Goal: Task Accomplishment & Management: Manage account settings

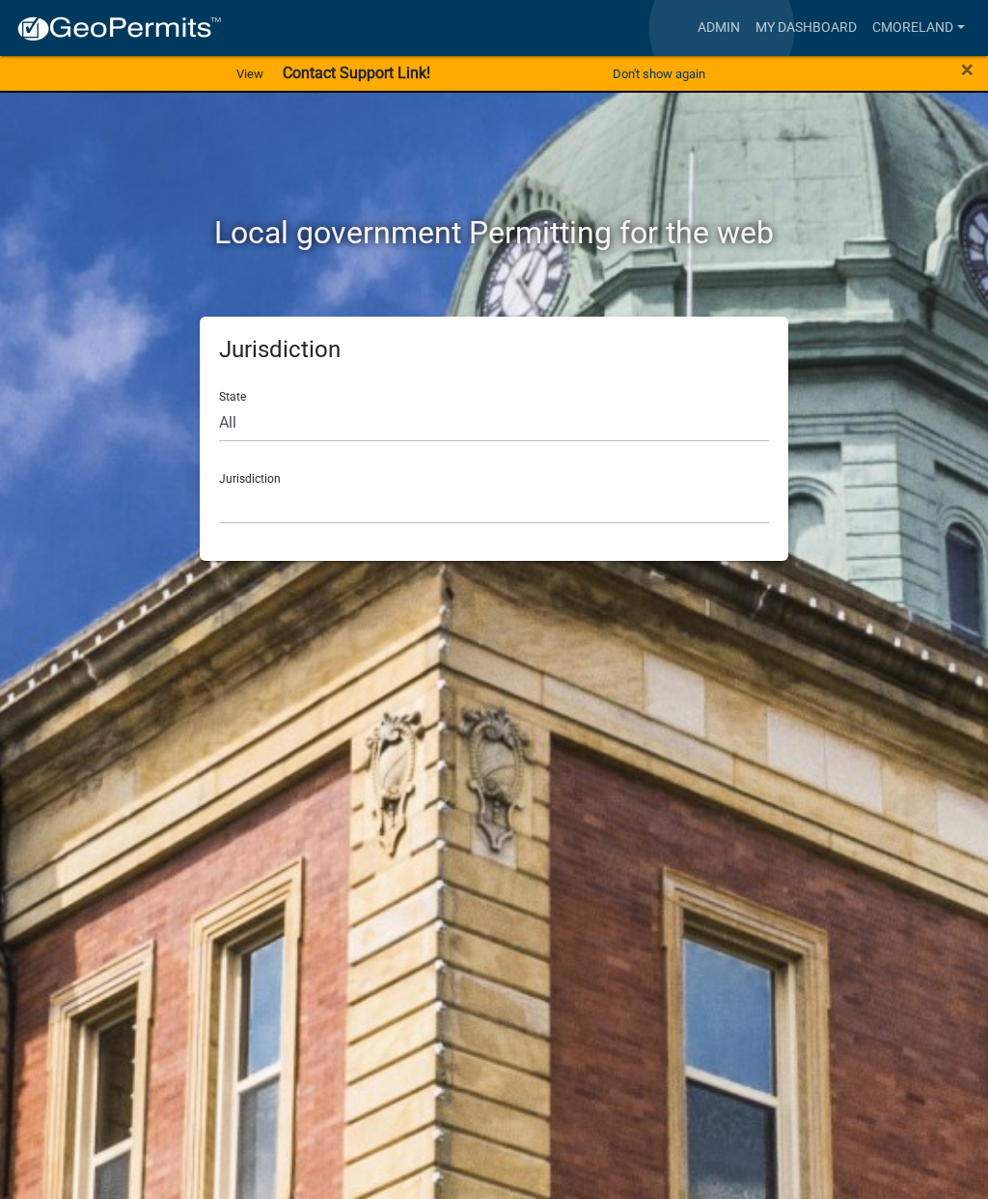
click at [723, 29] on link "Admin" at bounding box center [719, 28] width 58 height 37
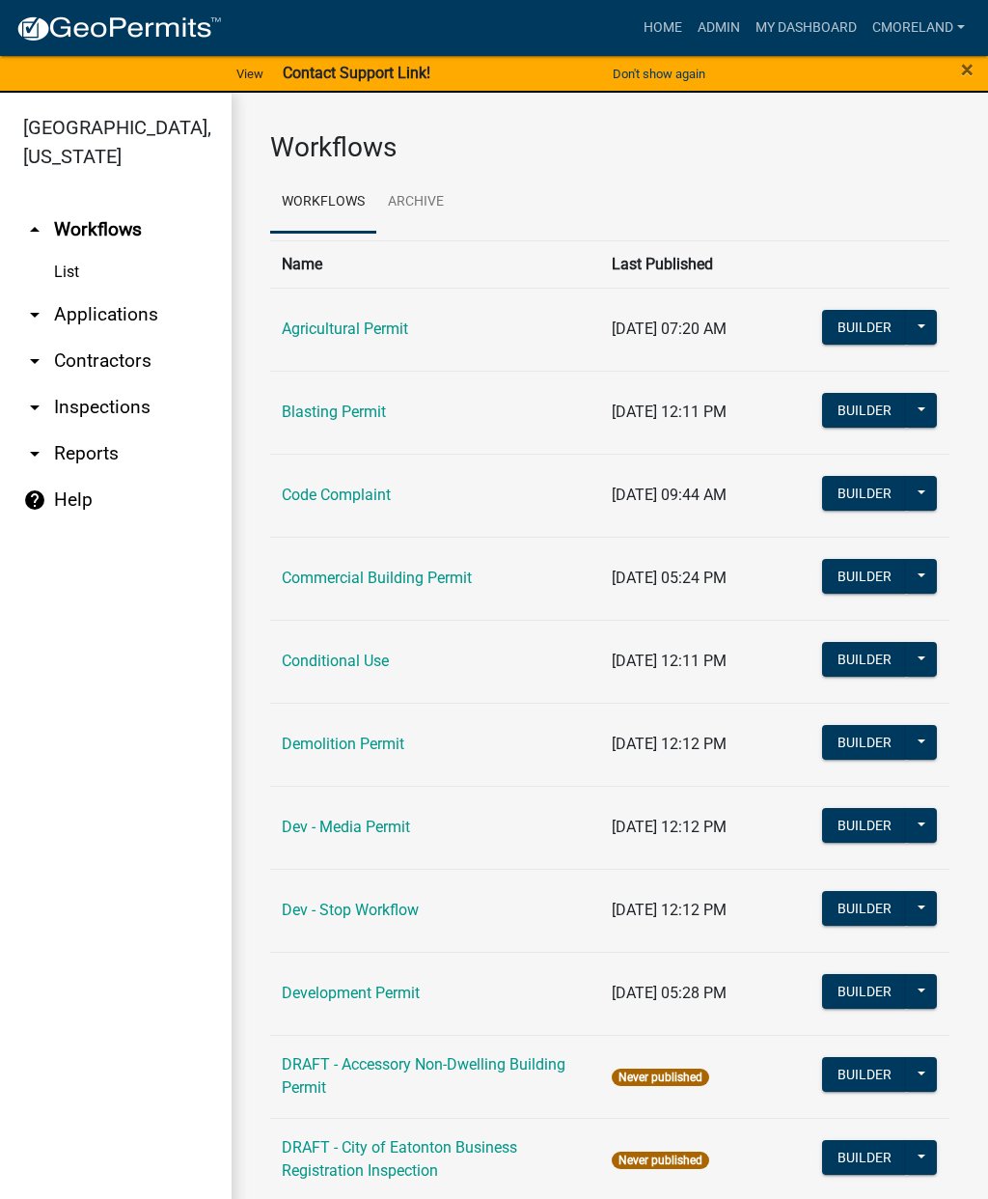
click at [114, 421] on link "arrow_drop_down Inspections" at bounding box center [116, 407] width 232 height 46
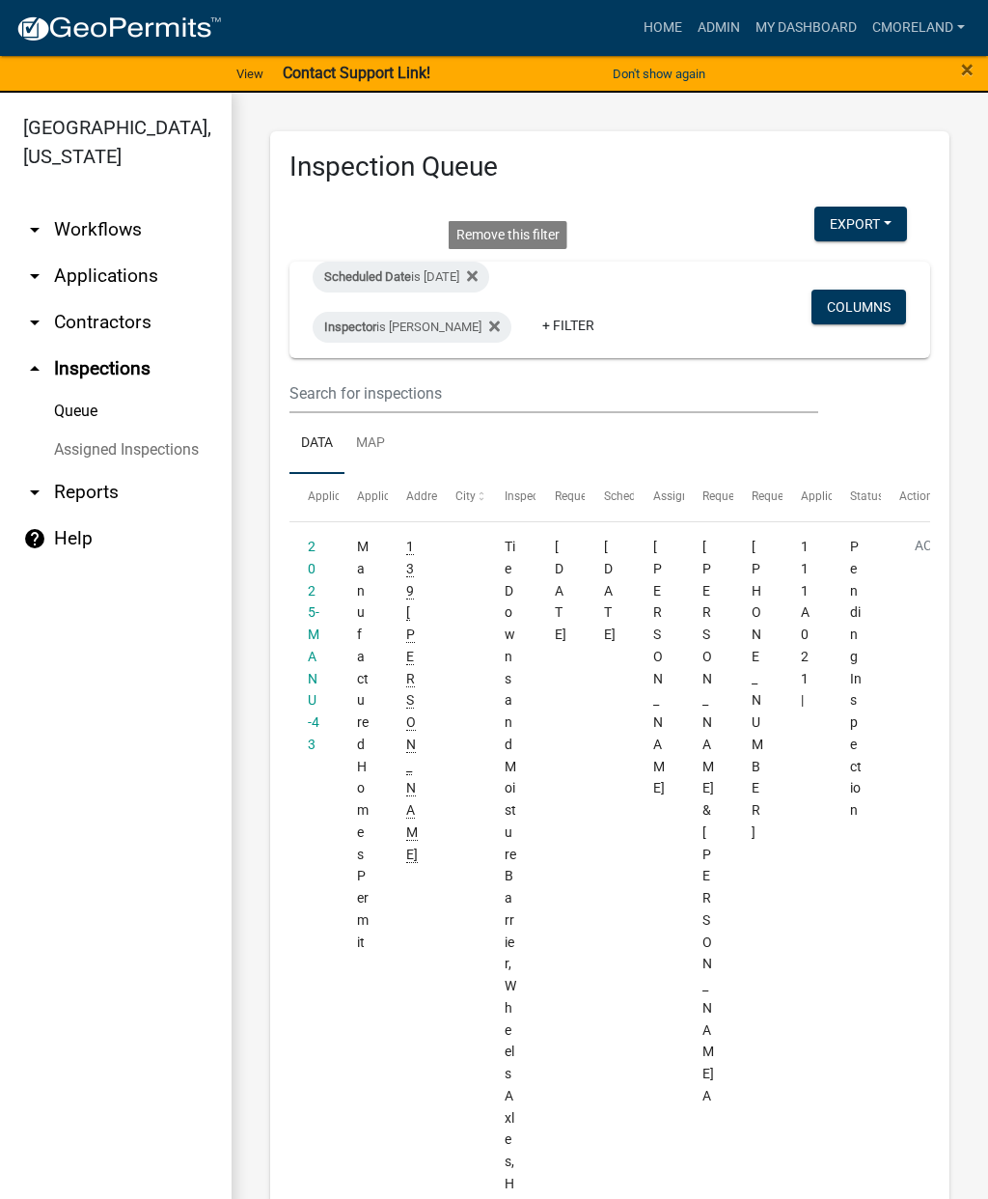
click at [478, 269] on fa-icon at bounding box center [468, 277] width 18 height 31
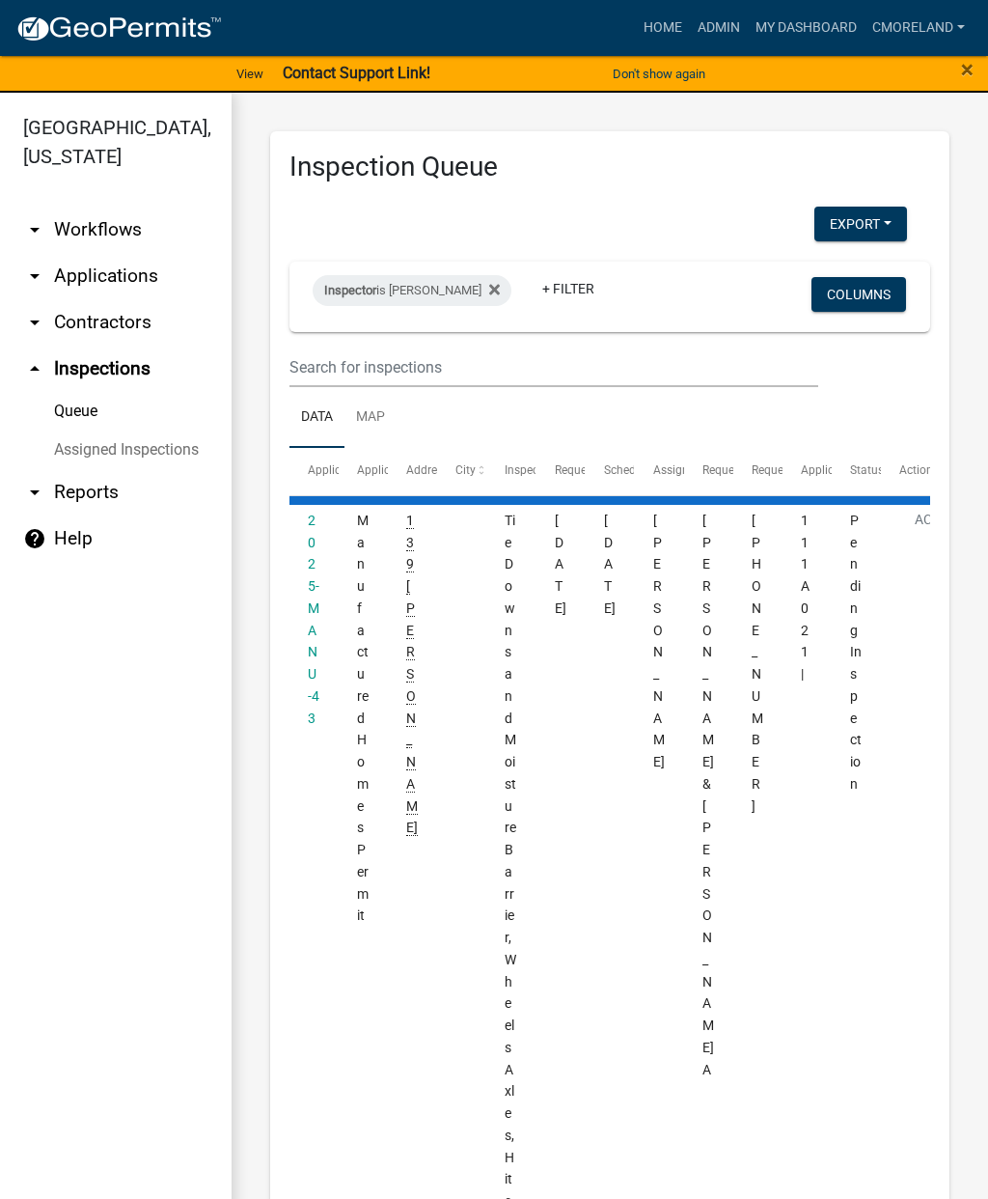
select select "2: 50"
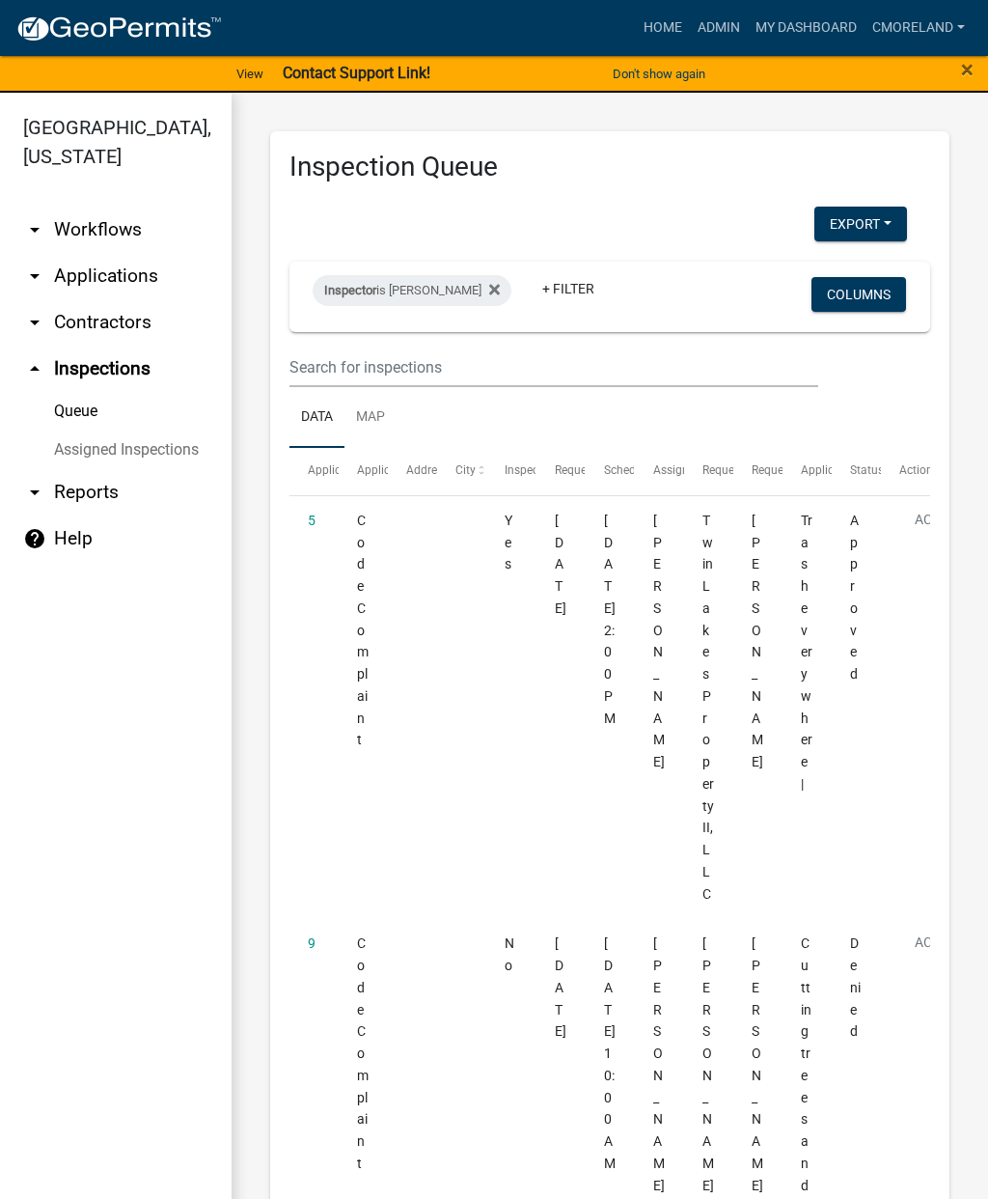
click at [448, 280] on div "Inspector is [PERSON_NAME]" at bounding box center [412, 290] width 199 height 31
select select "a0ea4169-8540-4a2c-b9f4-cf4c1ffdeb95"
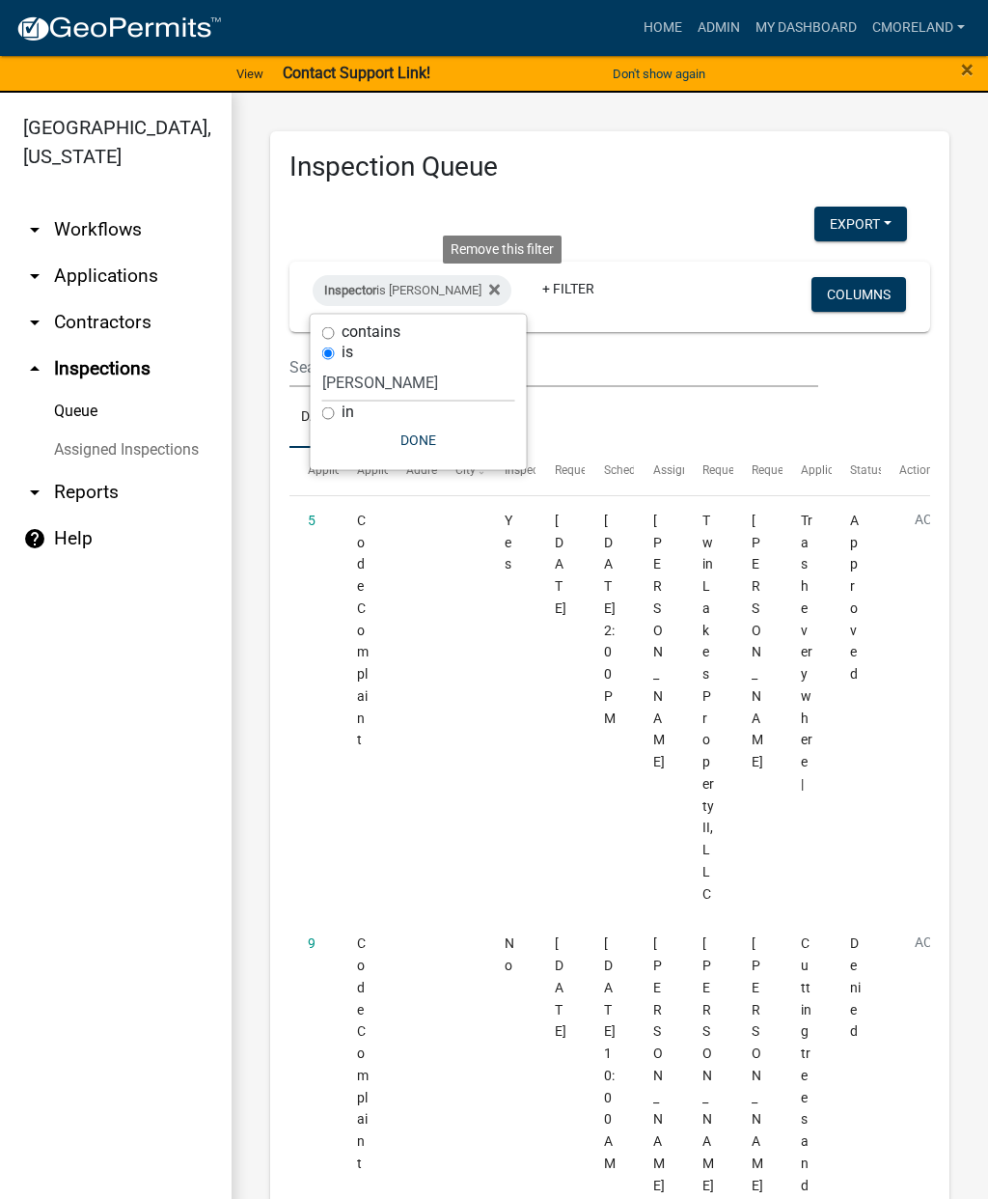
click at [498, 278] on fa-icon at bounding box center [491, 290] width 18 height 31
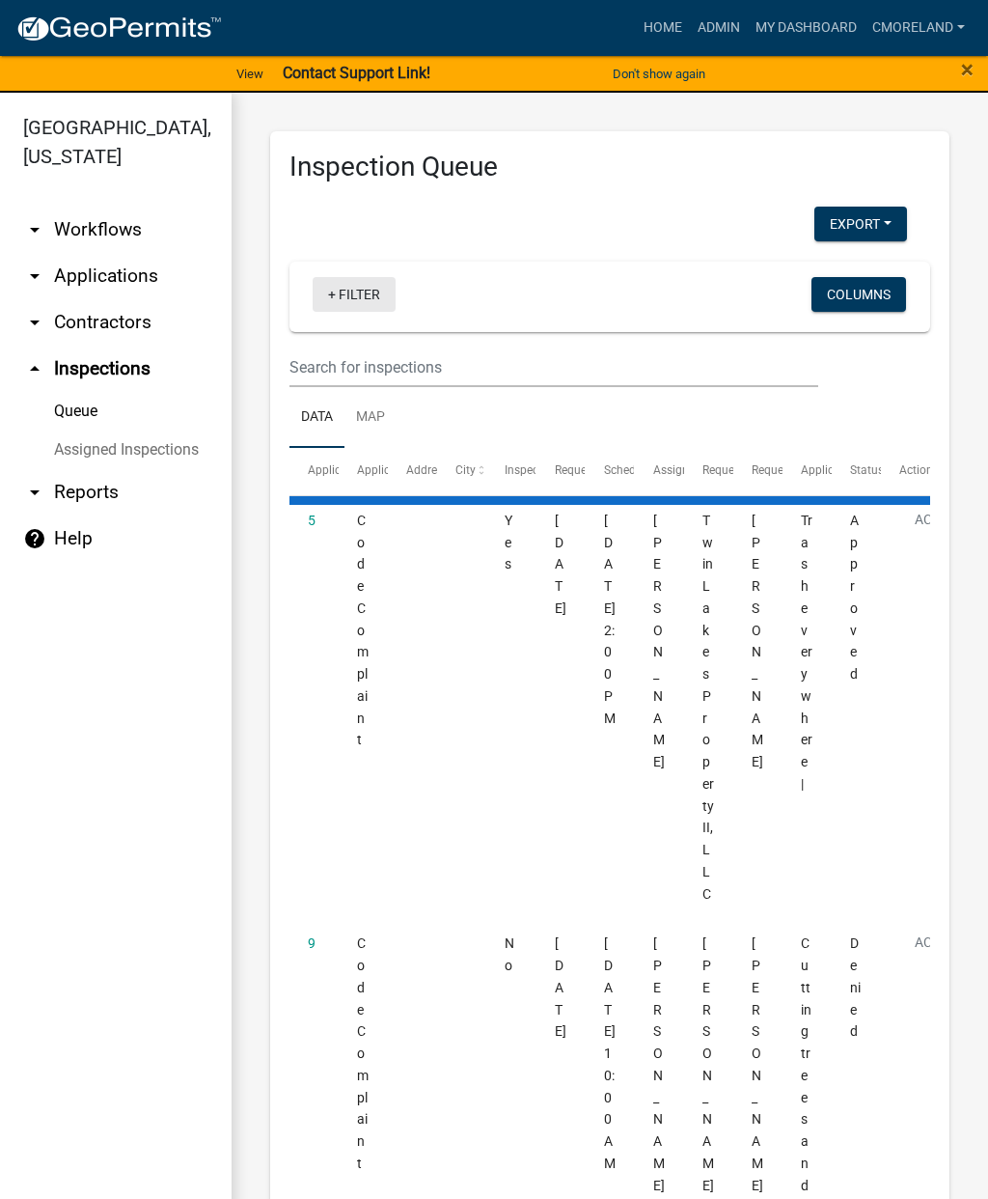
click at [354, 280] on link "+ Filter" at bounding box center [354, 294] width 83 height 35
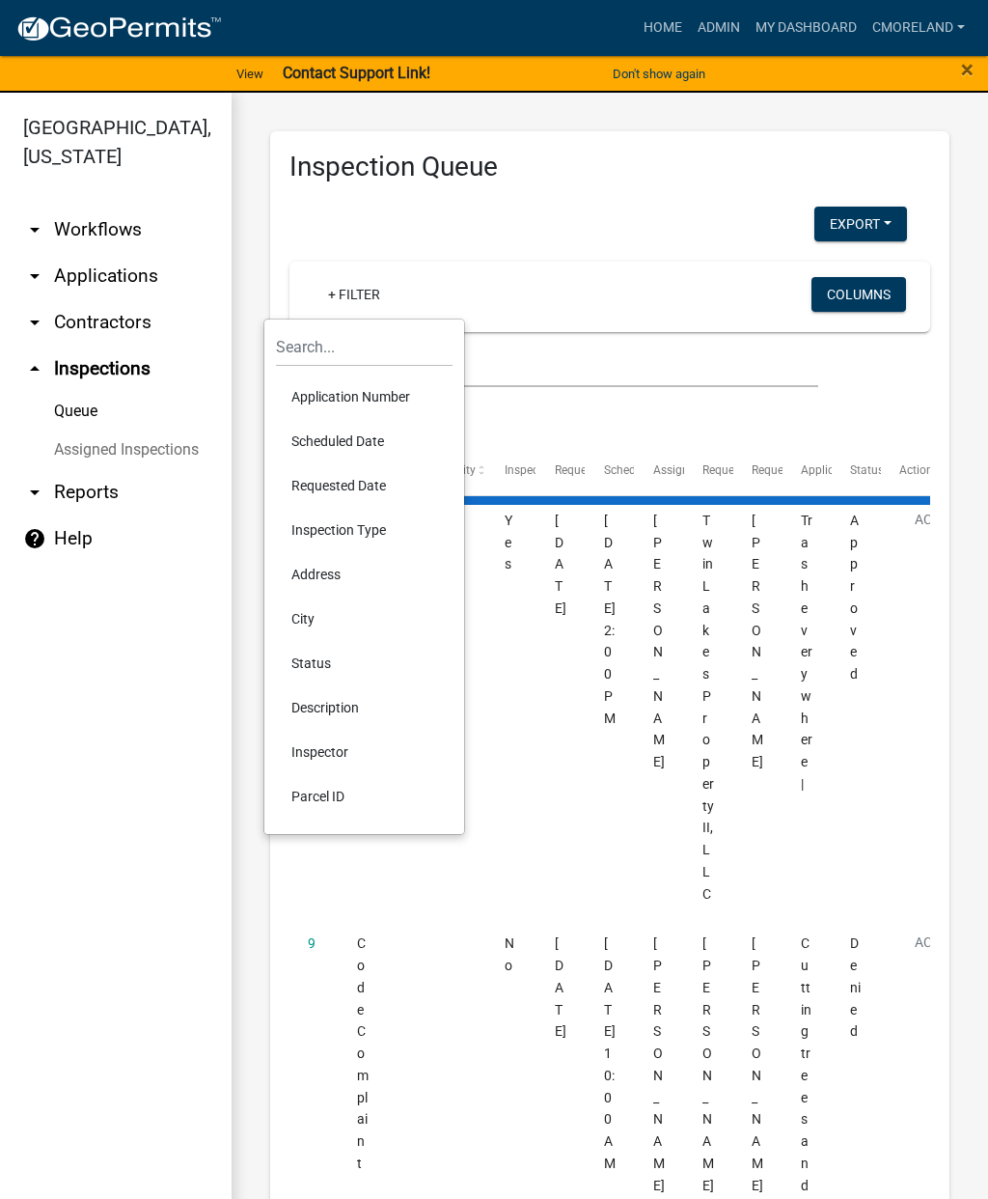
click at [340, 489] on li "Requested Date" at bounding box center [364, 485] width 177 height 44
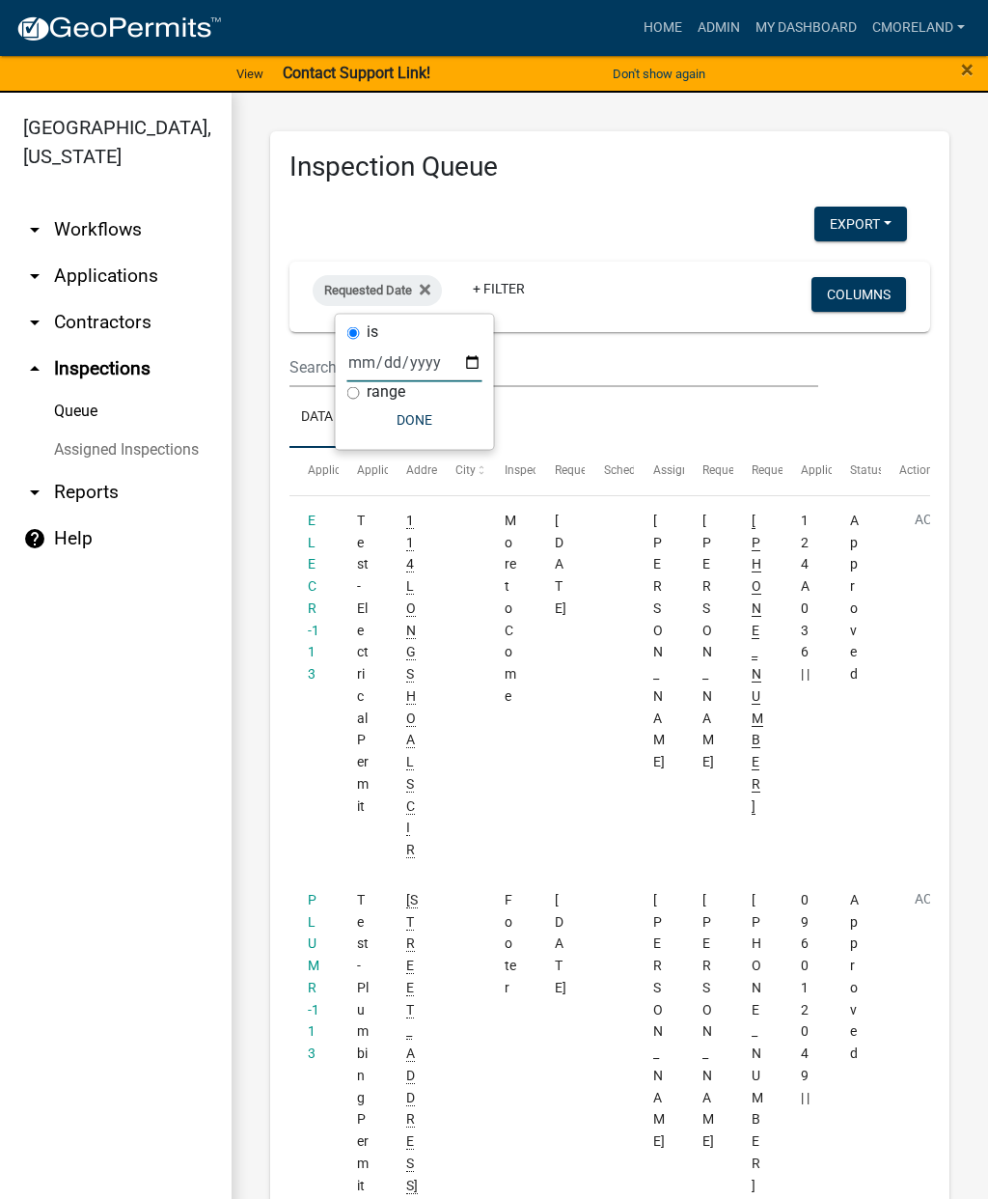
click at [387, 356] on input "date" at bounding box center [414, 363] width 135 height 40
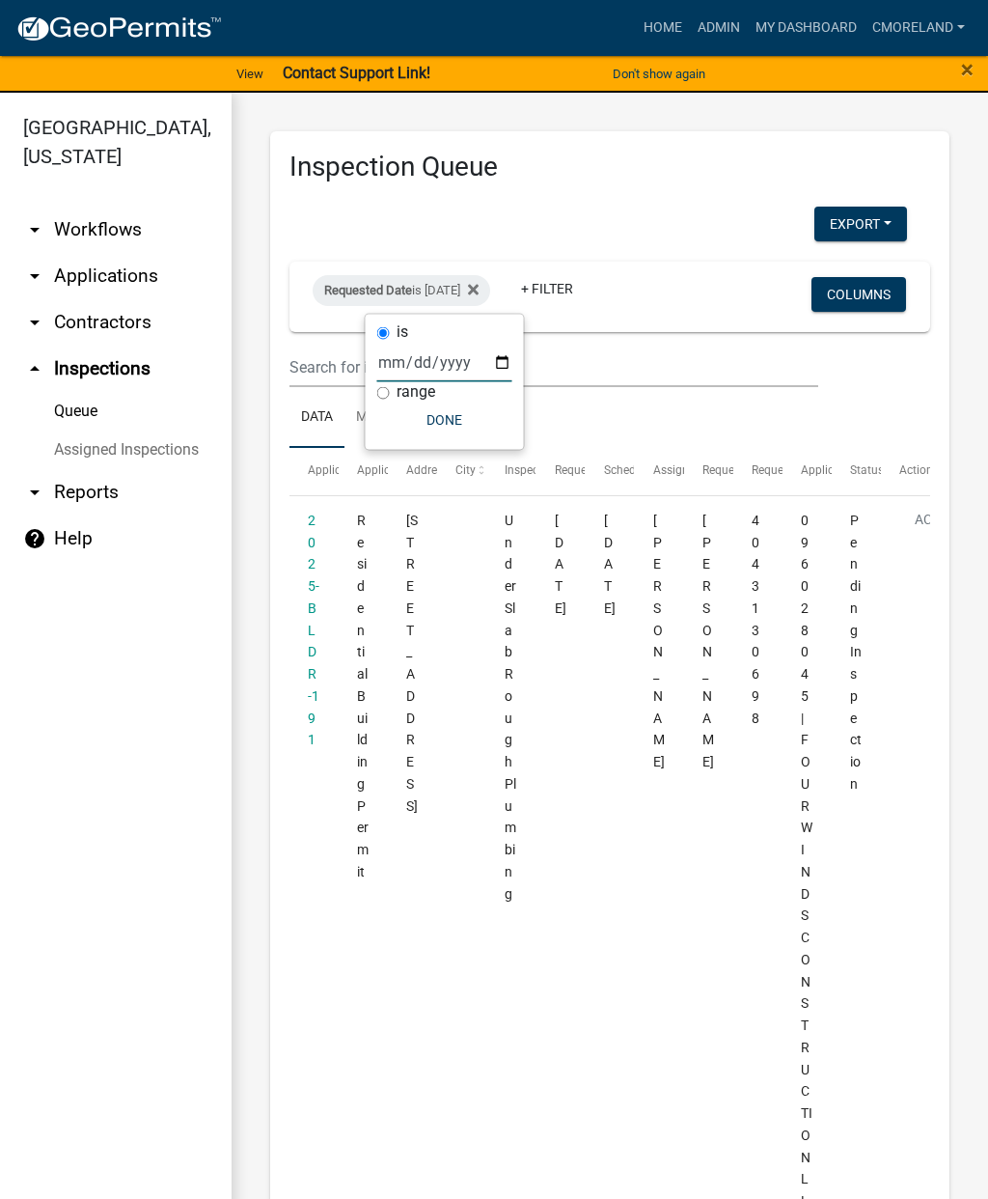
type input "[DATE]"
click at [422, 413] on button "Done" at bounding box center [444, 419] width 135 height 35
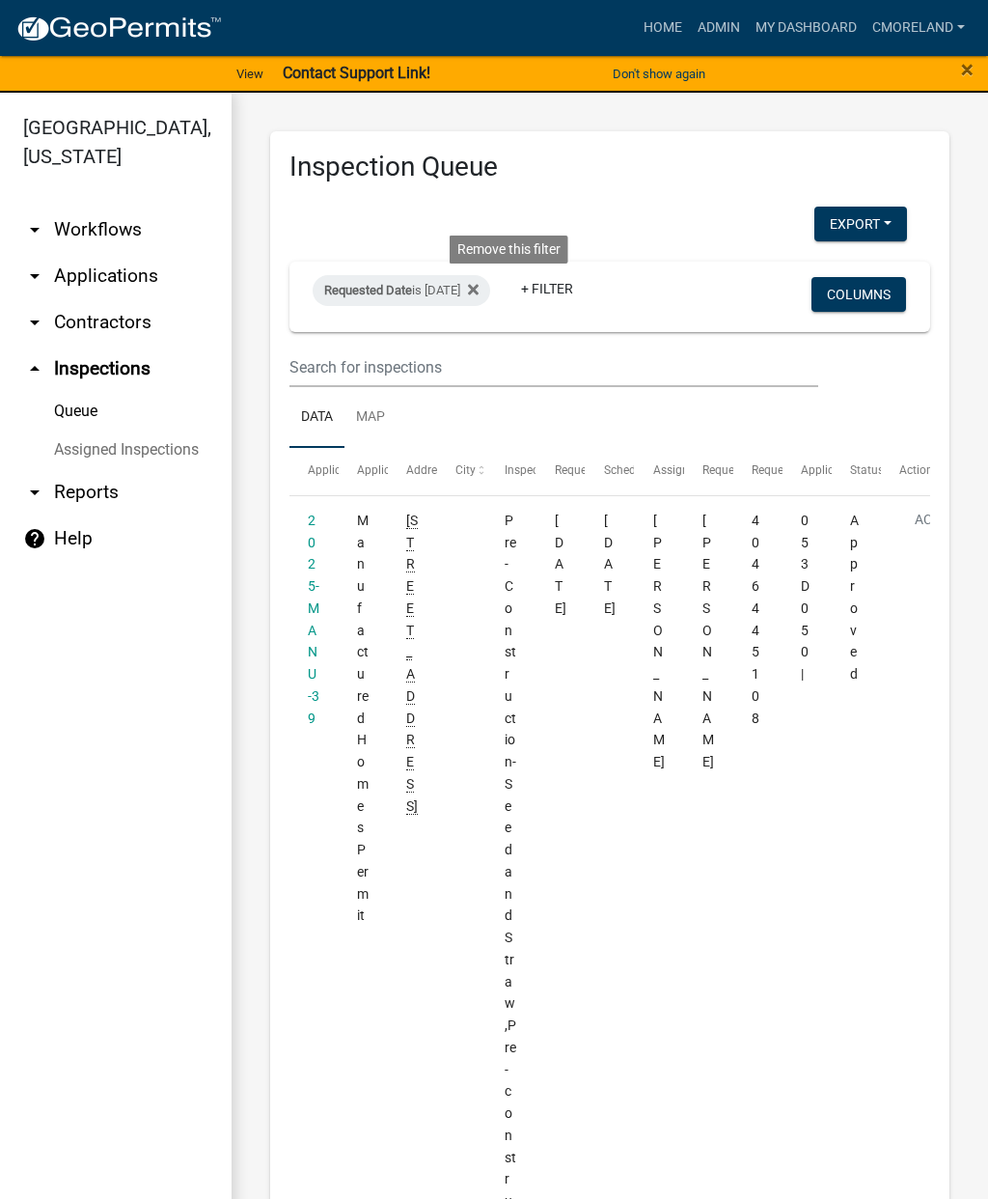
click at [479, 297] on fa-icon at bounding box center [469, 290] width 18 height 31
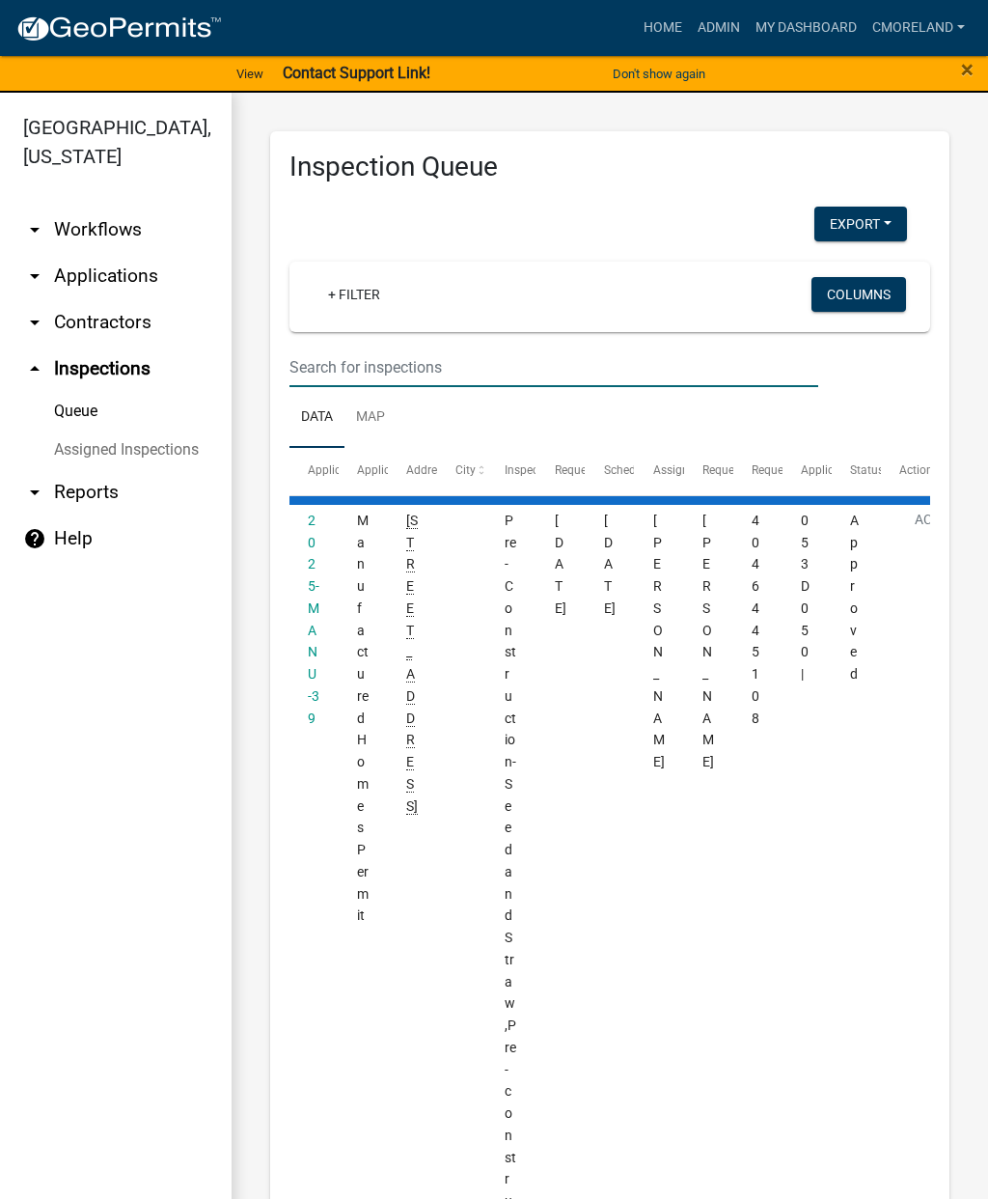
click at [355, 361] on input "text" at bounding box center [554, 367] width 529 height 40
select select "2: 50"
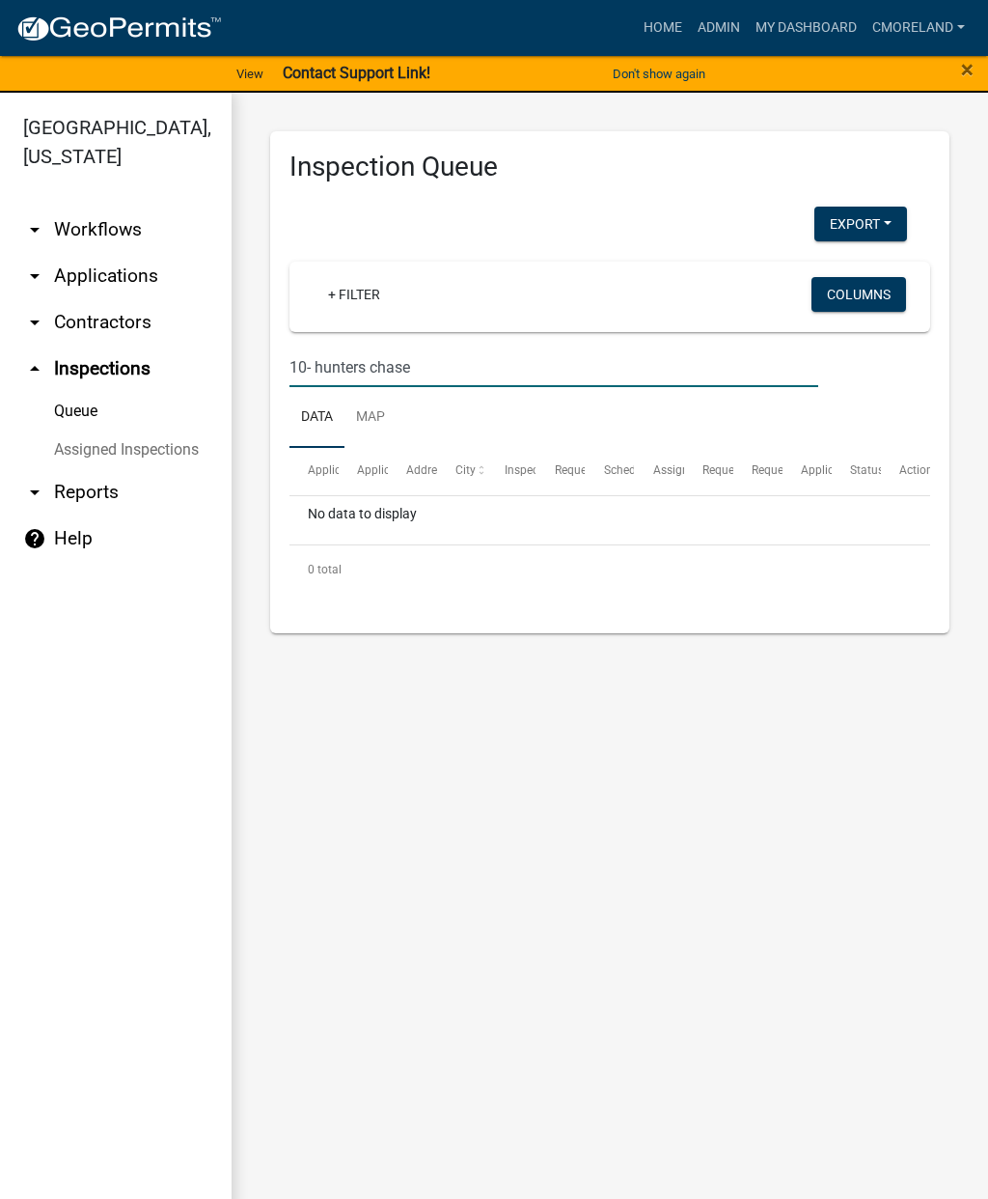
click at [315, 355] on input "10- hunters chase" at bounding box center [554, 367] width 529 height 40
click at [326, 354] on input "10- hunters chase" at bounding box center [554, 367] width 529 height 40
click at [337, 367] on input "10- hunters chase" at bounding box center [554, 367] width 529 height 40
click at [326, 363] on input "10- hunters chase" at bounding box center [554, 367] width 529 height 40
click at [493, 367] on input "100 hunters chase" at bounding box center [554, 367] width 529 height 40
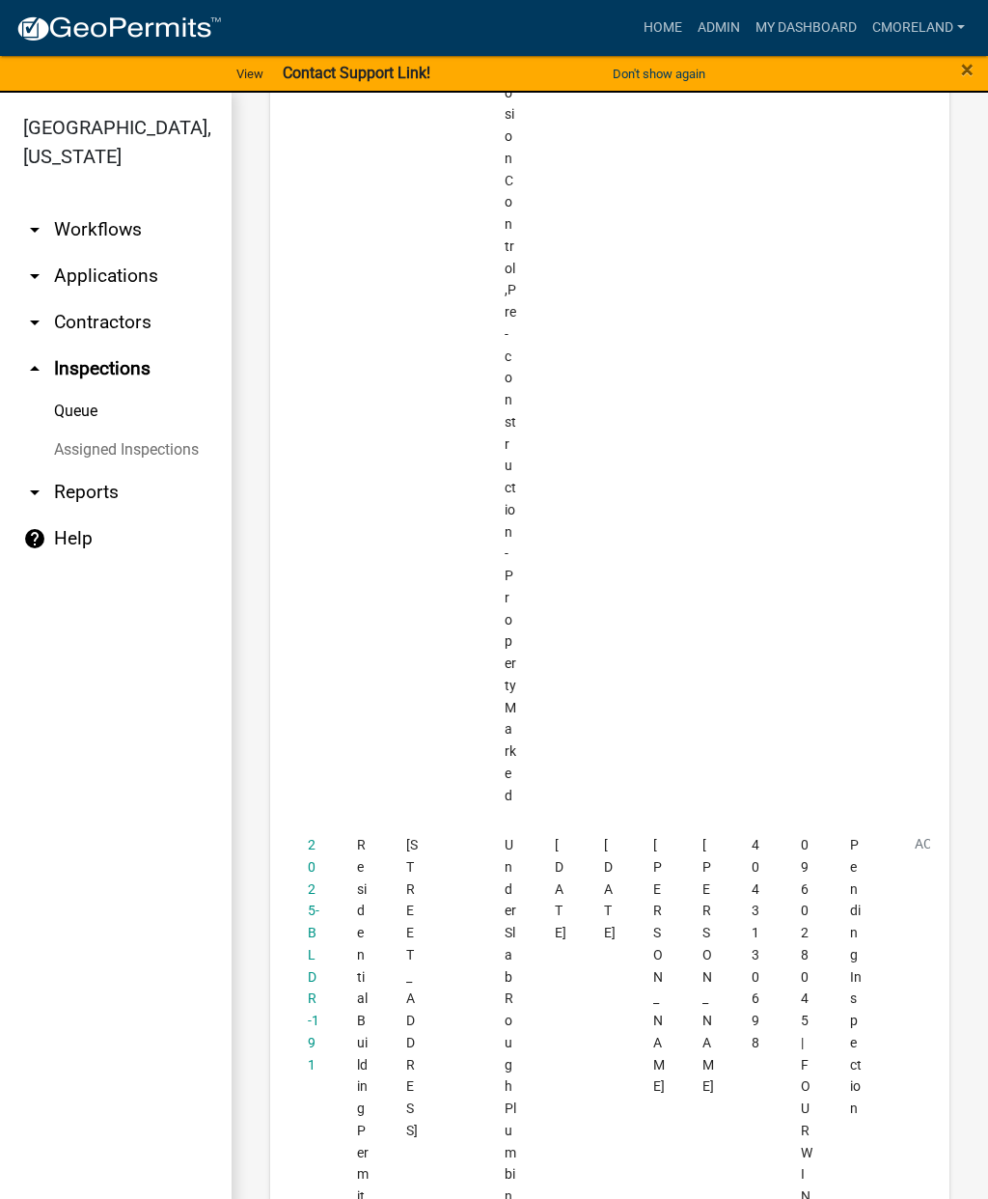
scroll to position [6100, 0]
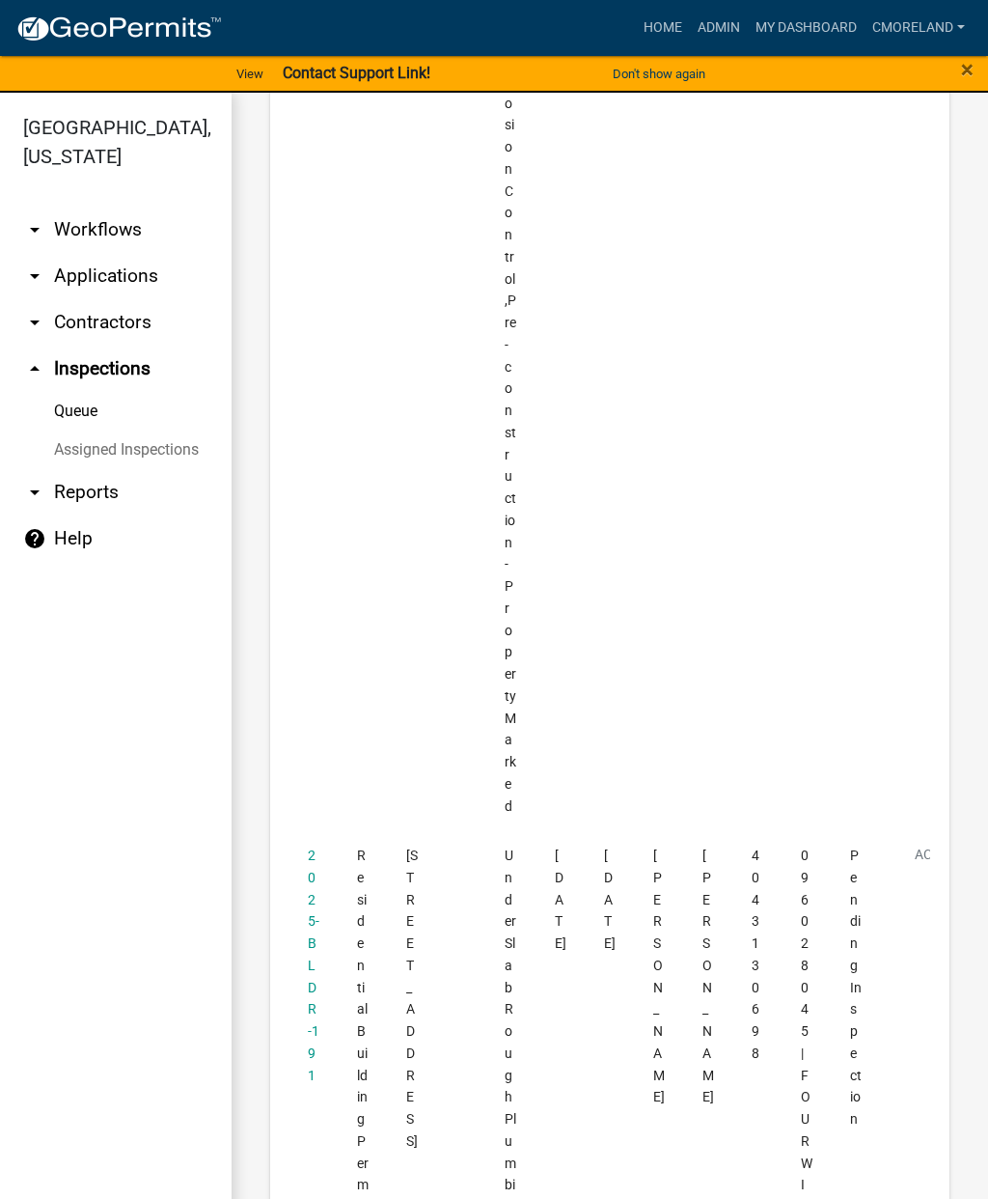
type input "100 hunters chase"
click at [309, 847] on link "2025-BLDR-191" at bounding box center [314, 965] width 12 height 236
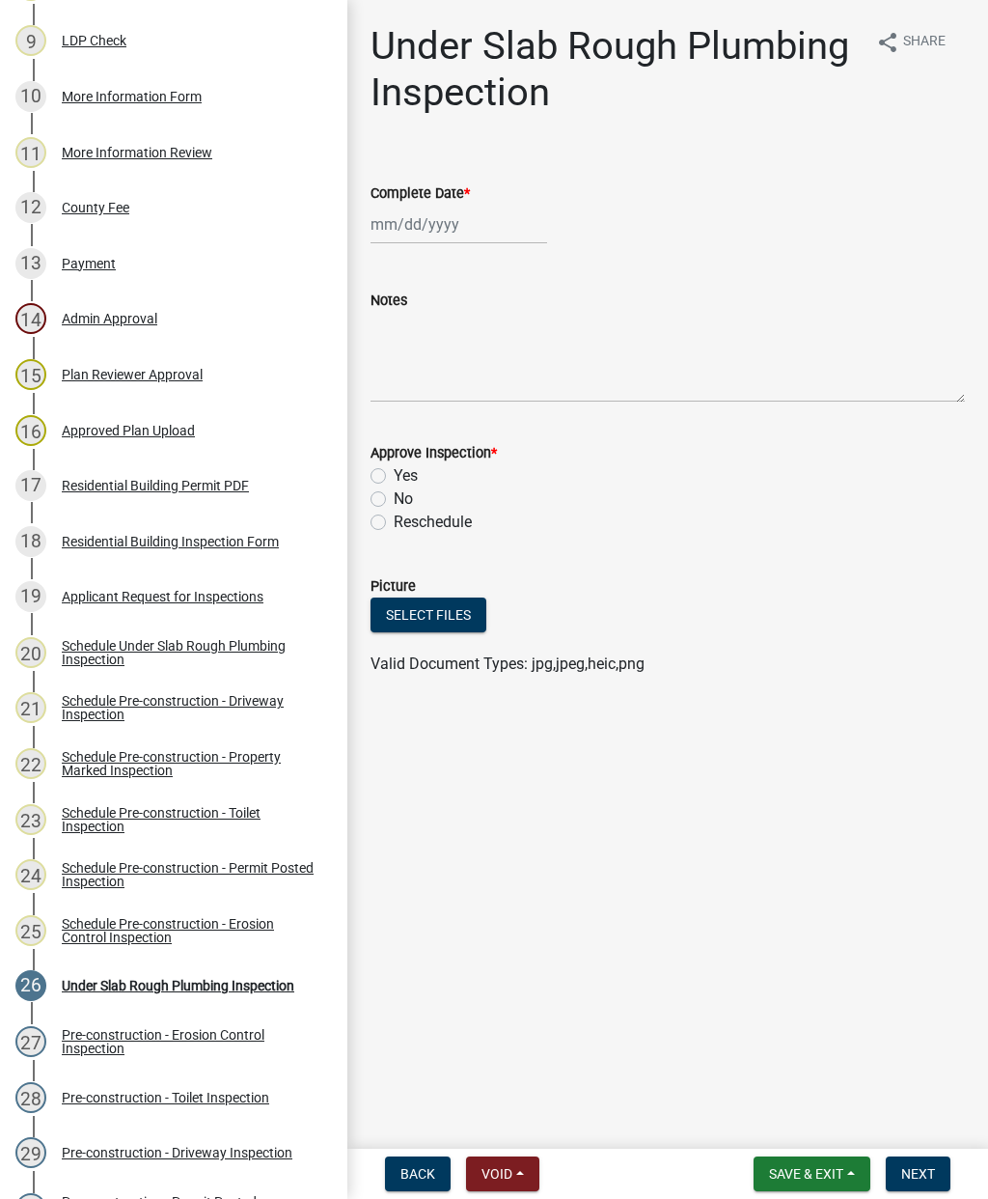
scroll to position [759, 0]
click at [150, 600] on div "Applicant Request for Inspections" at bounding box center [163, 596] width 202 height 14
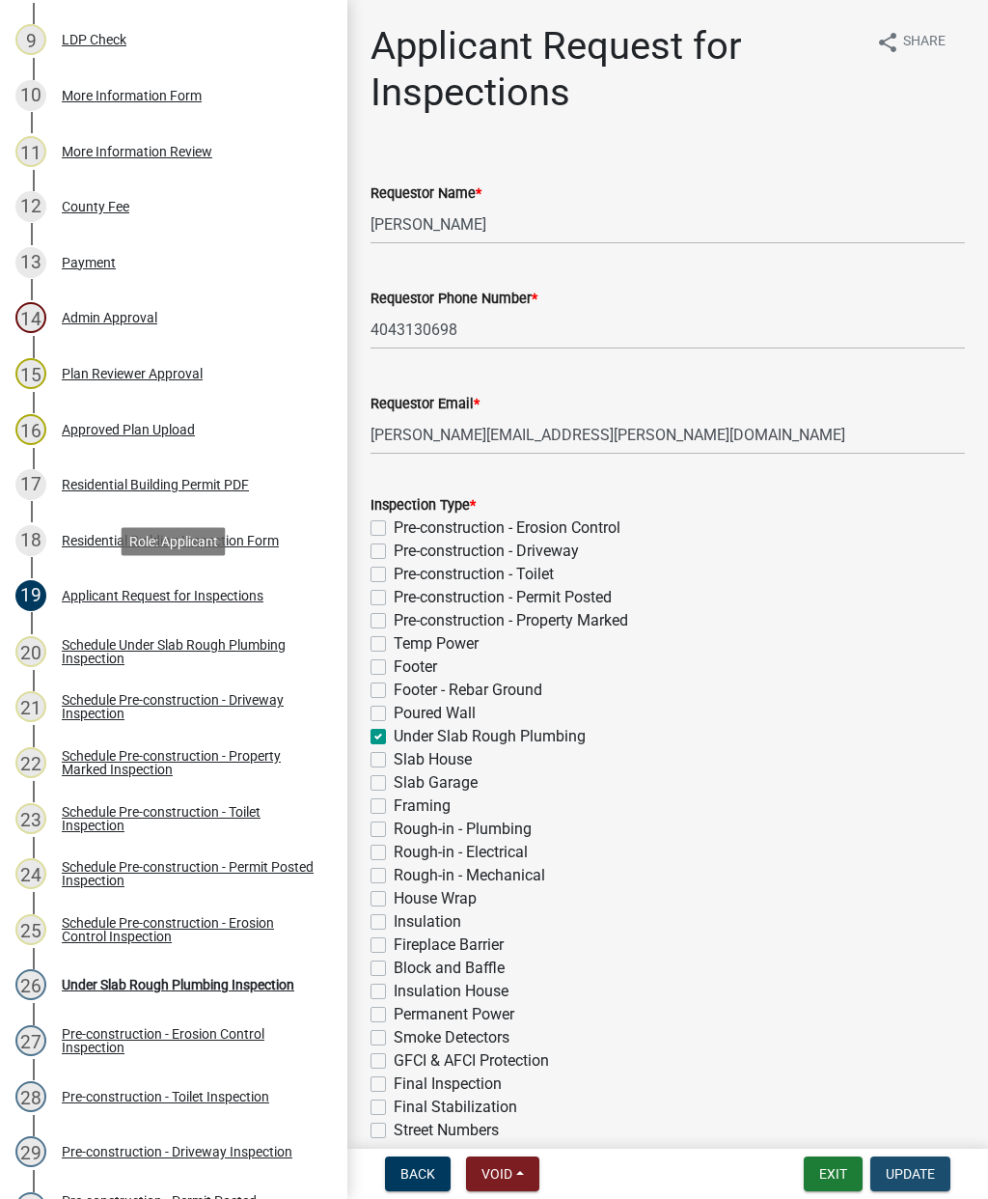
click at [912, 1169] on span "Update" at bounding box center [910, 1173] width 49 height 15
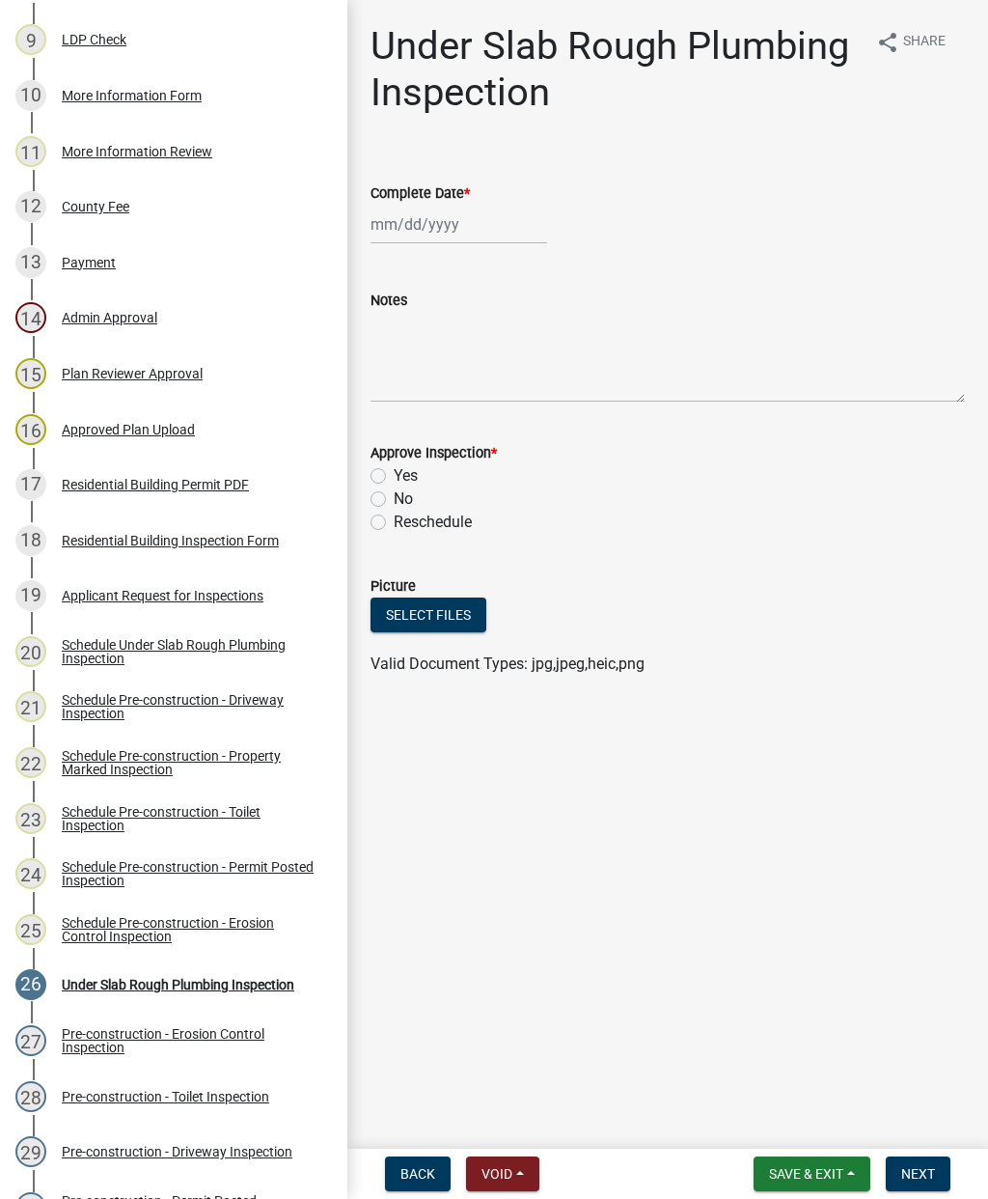
click at [171, 644] on div "Schedule Under Slab Rough Plumbing Inspection" at bounding box center [189, 651] width 255 height 27
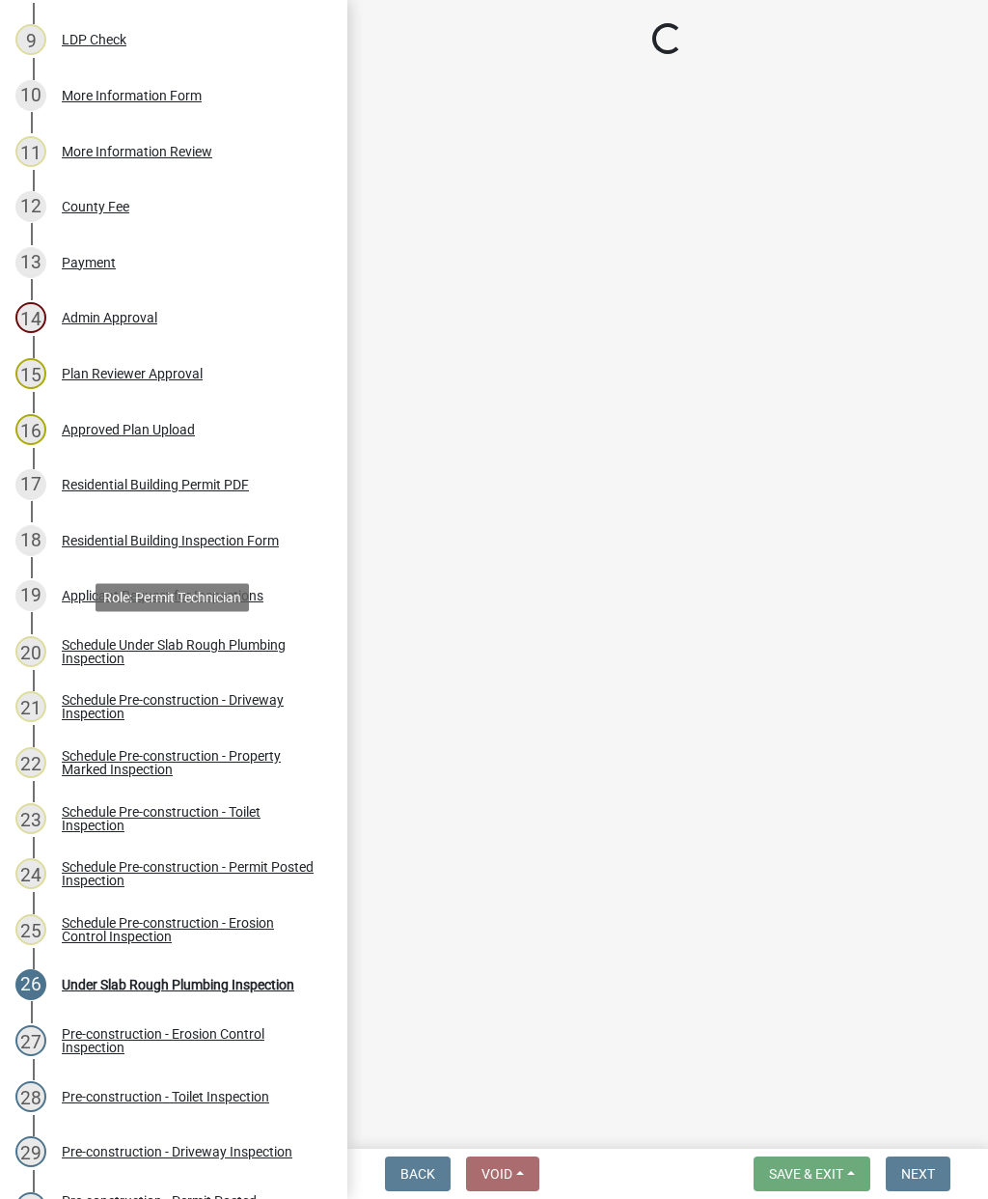
select select "a0ea4169-8540-4a2c-b9f4-cf4c1ffdeb95"
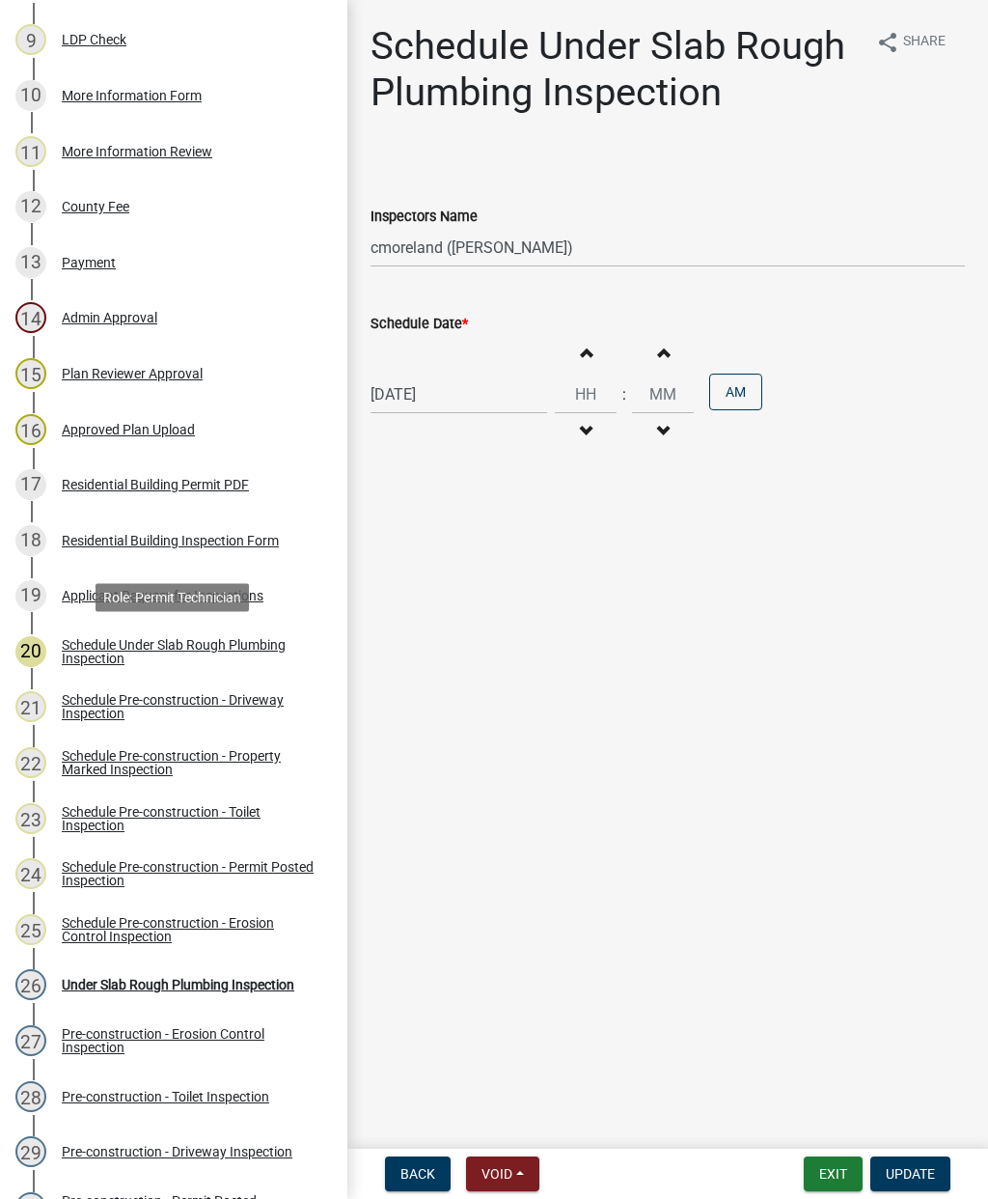
click at [934, 1163] on button "Update" at bounding box center [911, 1173] width 80 height 35
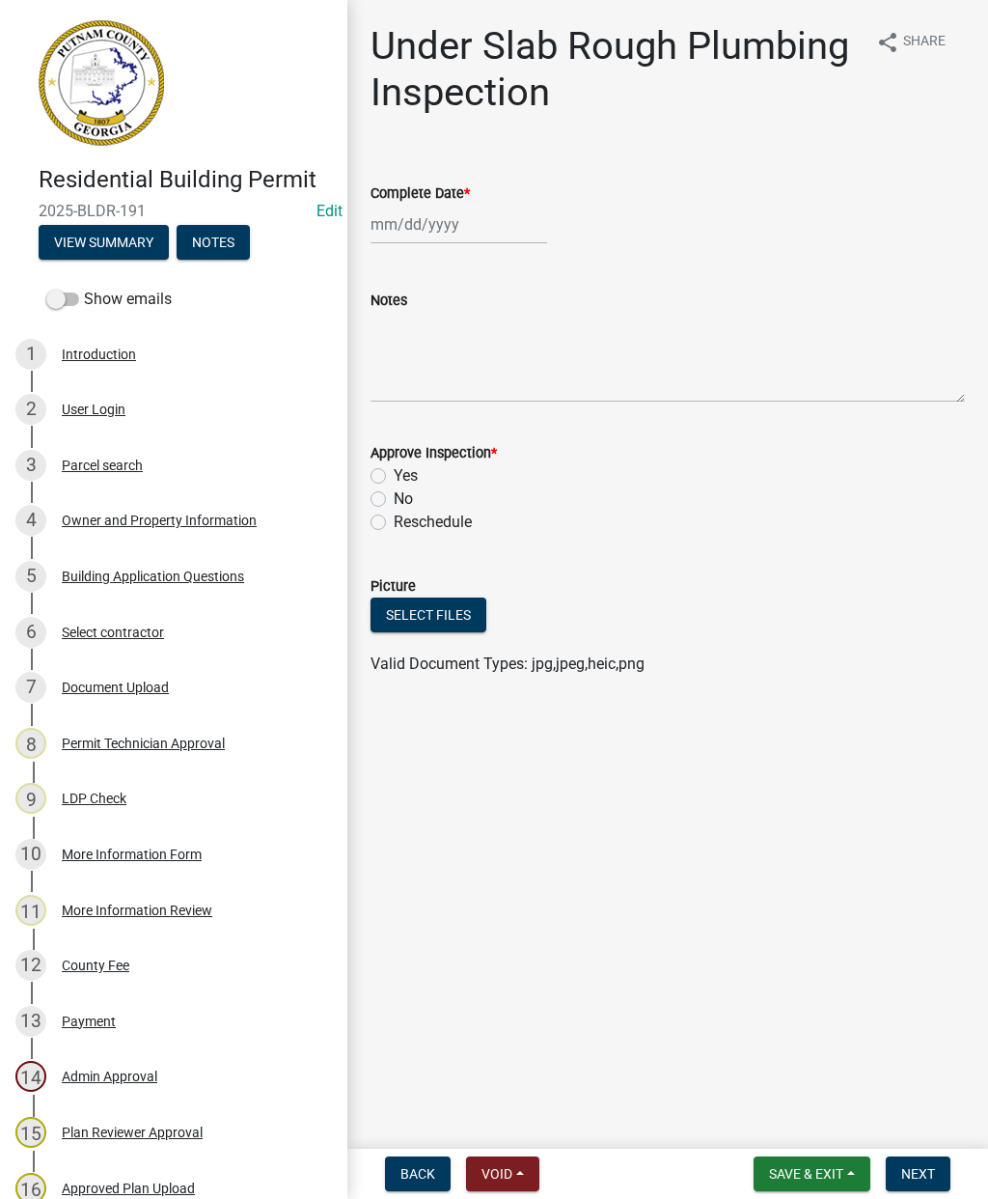
scroll to position [0, 0]
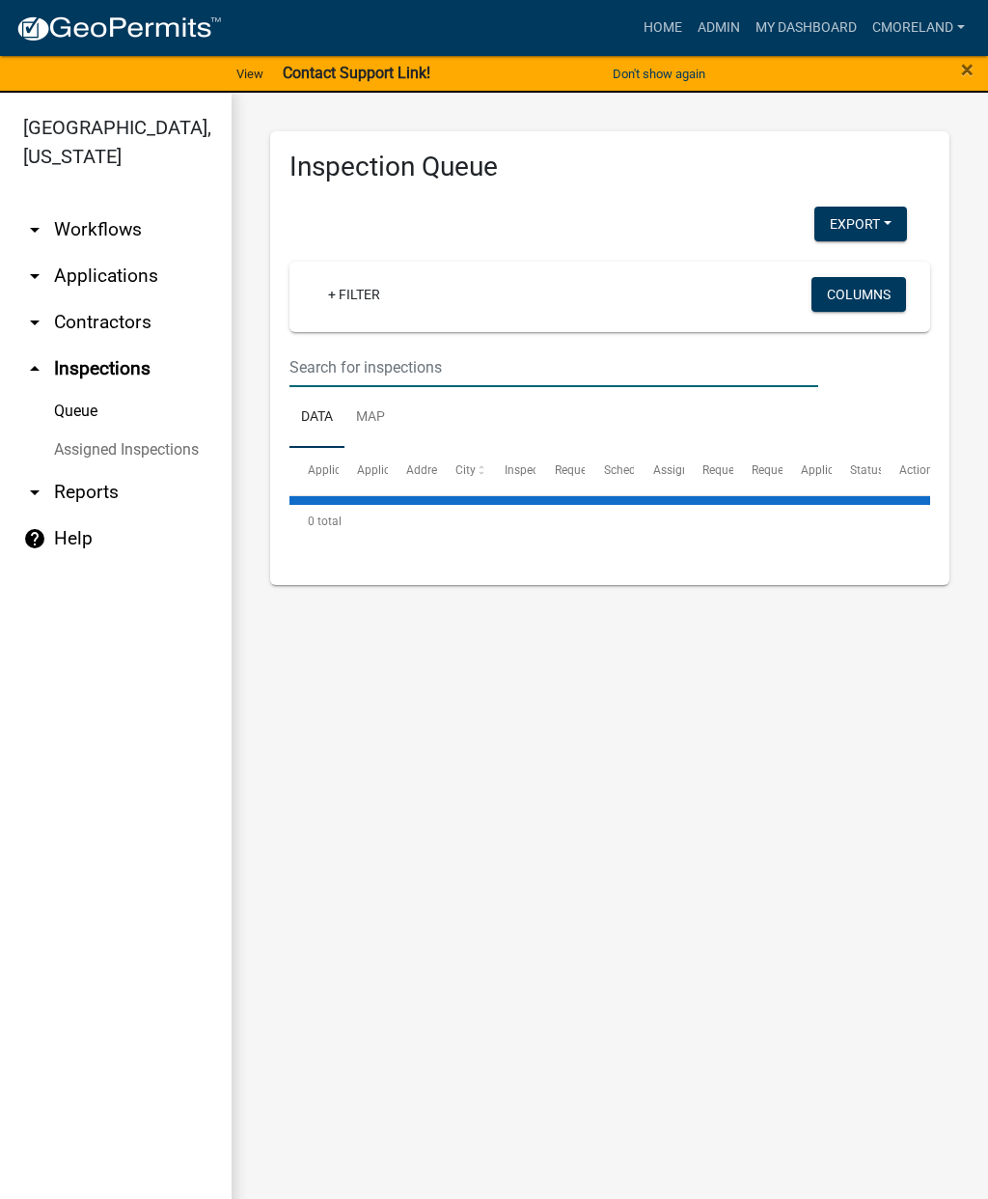
click at [437, 364] on input "text" at bounding box center [554, 367] width 529 height 40
select select "2: 50"
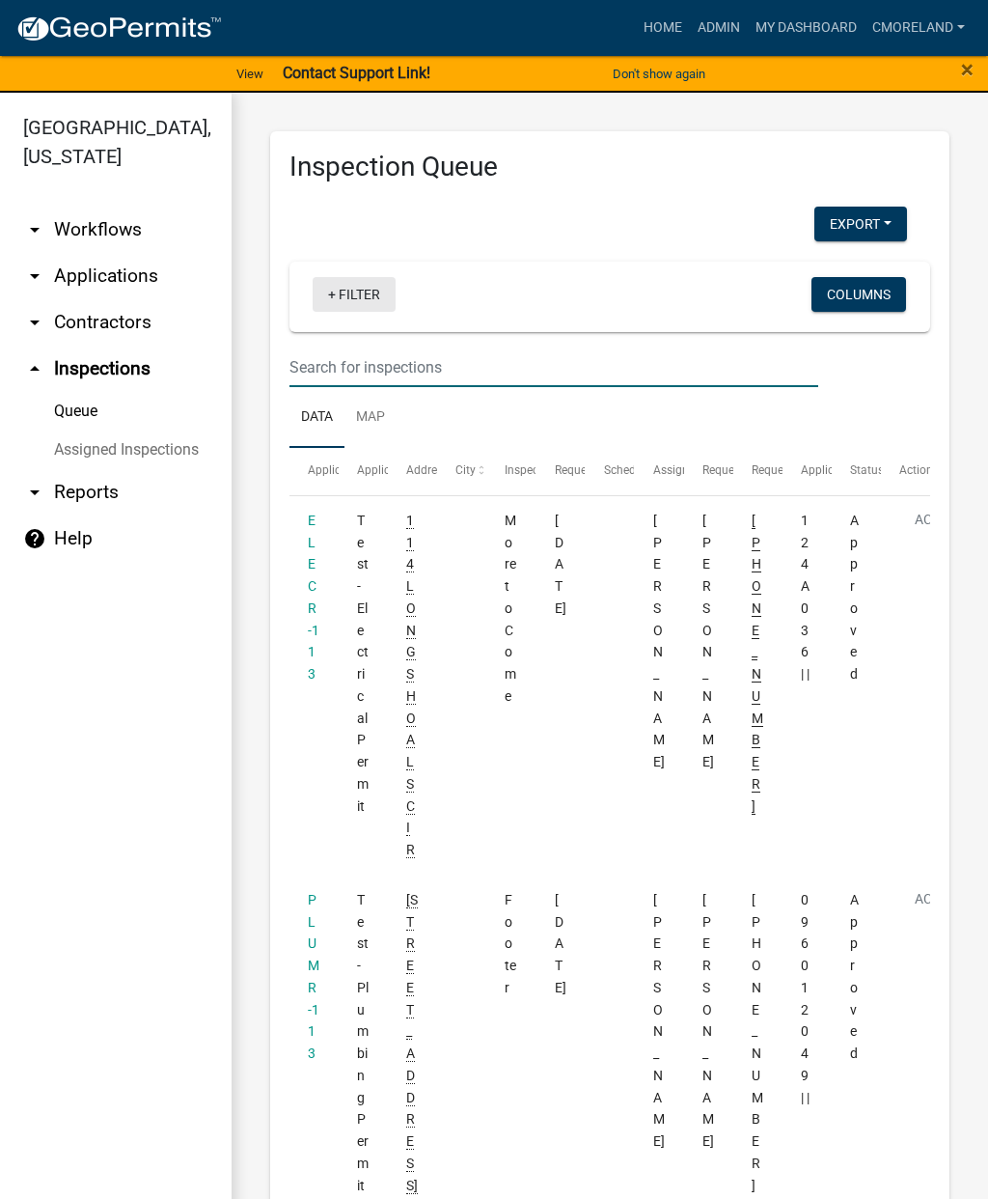
click at [382, 289] on link "+ Filter" at bounding box center [354, 294] width 83 height 35
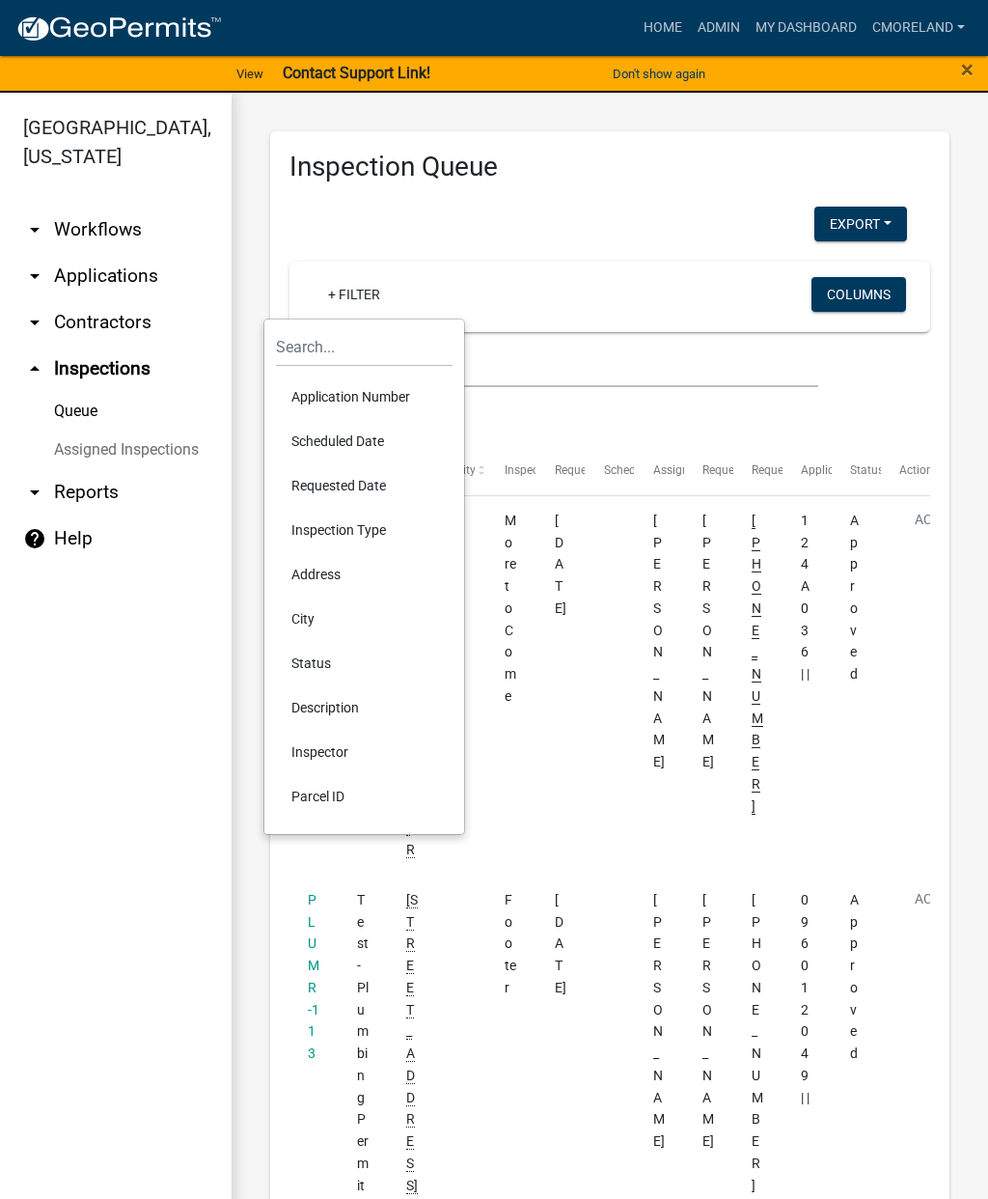
click at [363, 444] on li "Scheduled Date" at bounding box center [364, 441] width 177 height 44
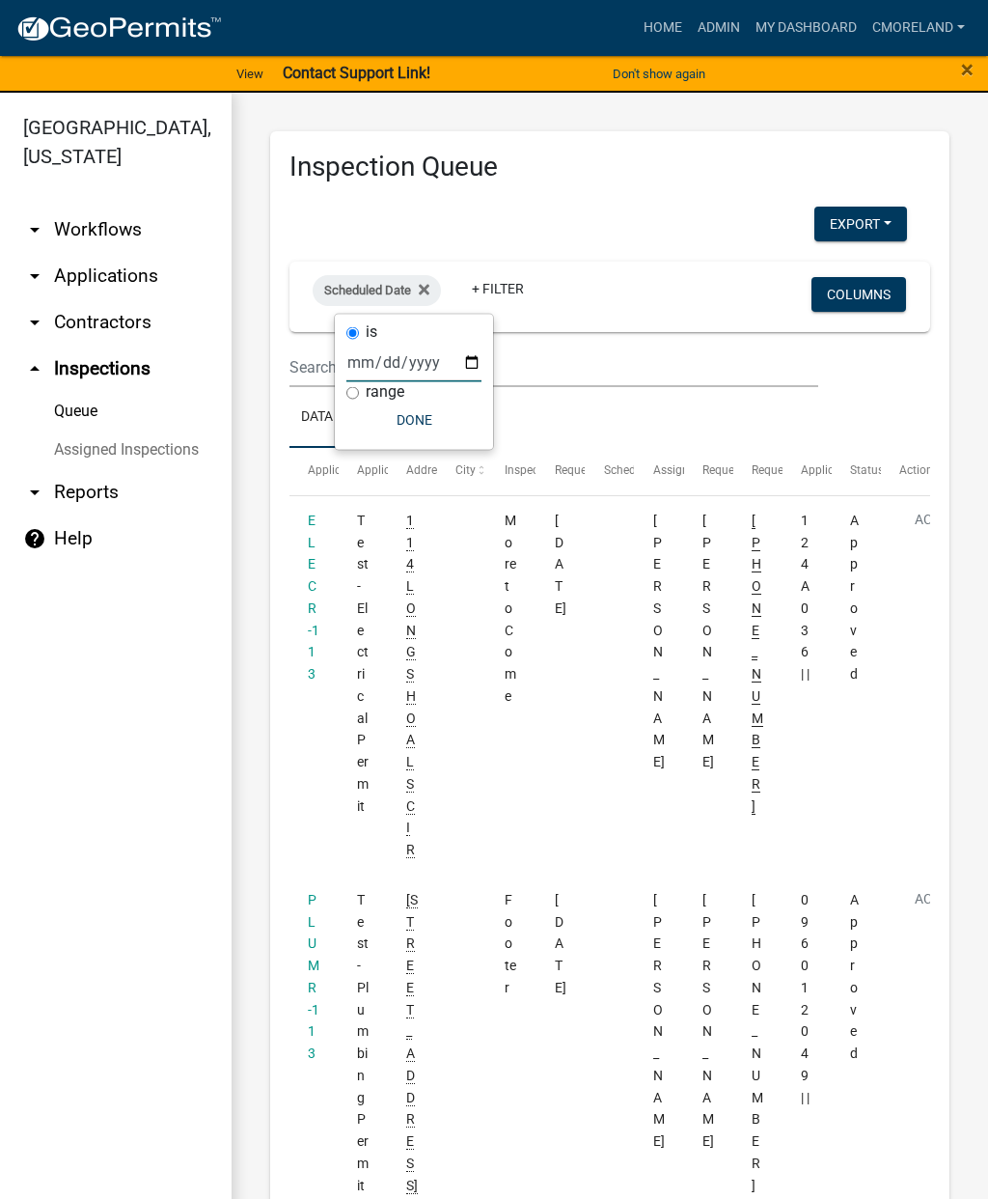
click at [393, 355] on input "date" at bounding box center [414, 363] width 135 height 40
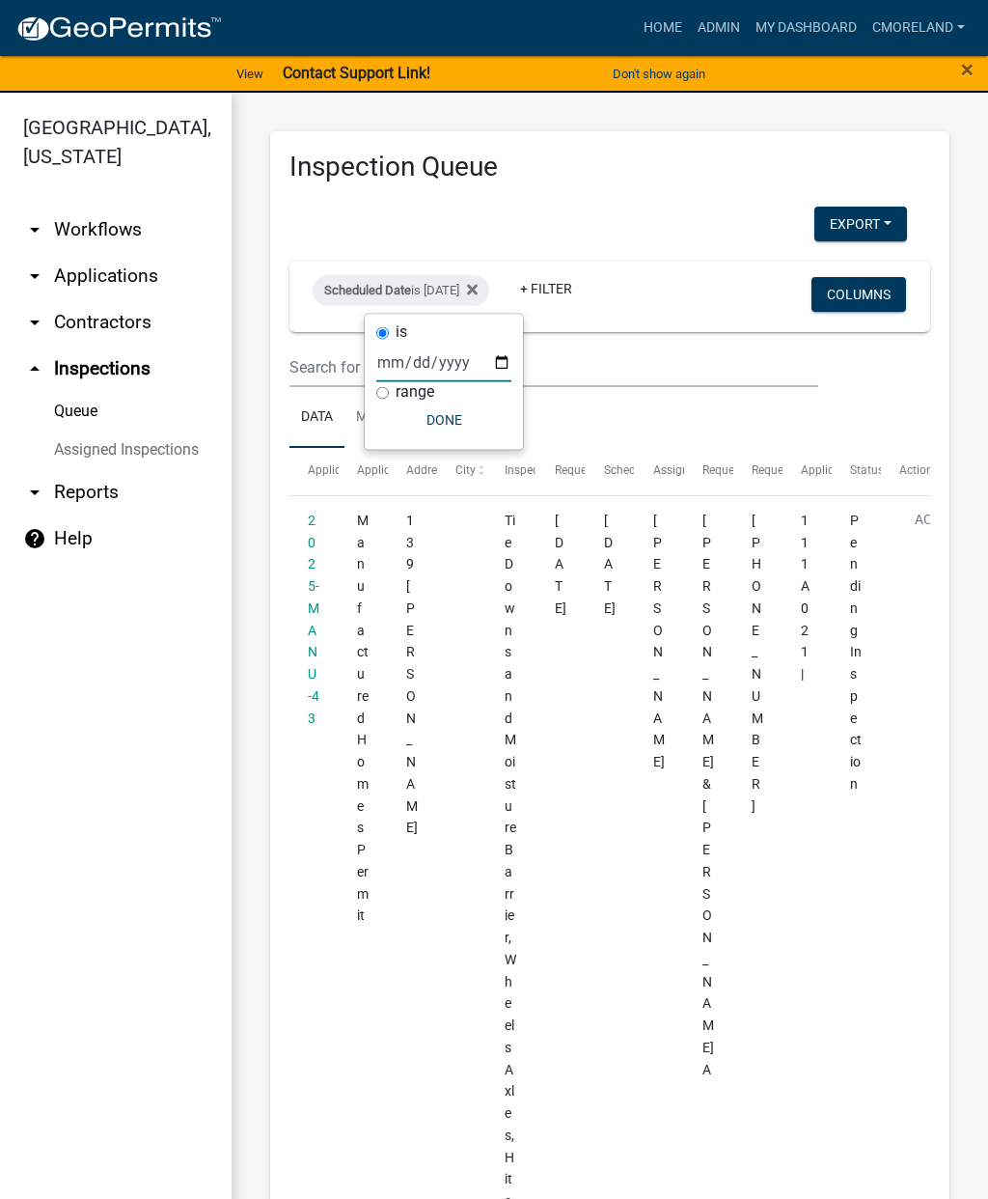
type input "[DATE]"
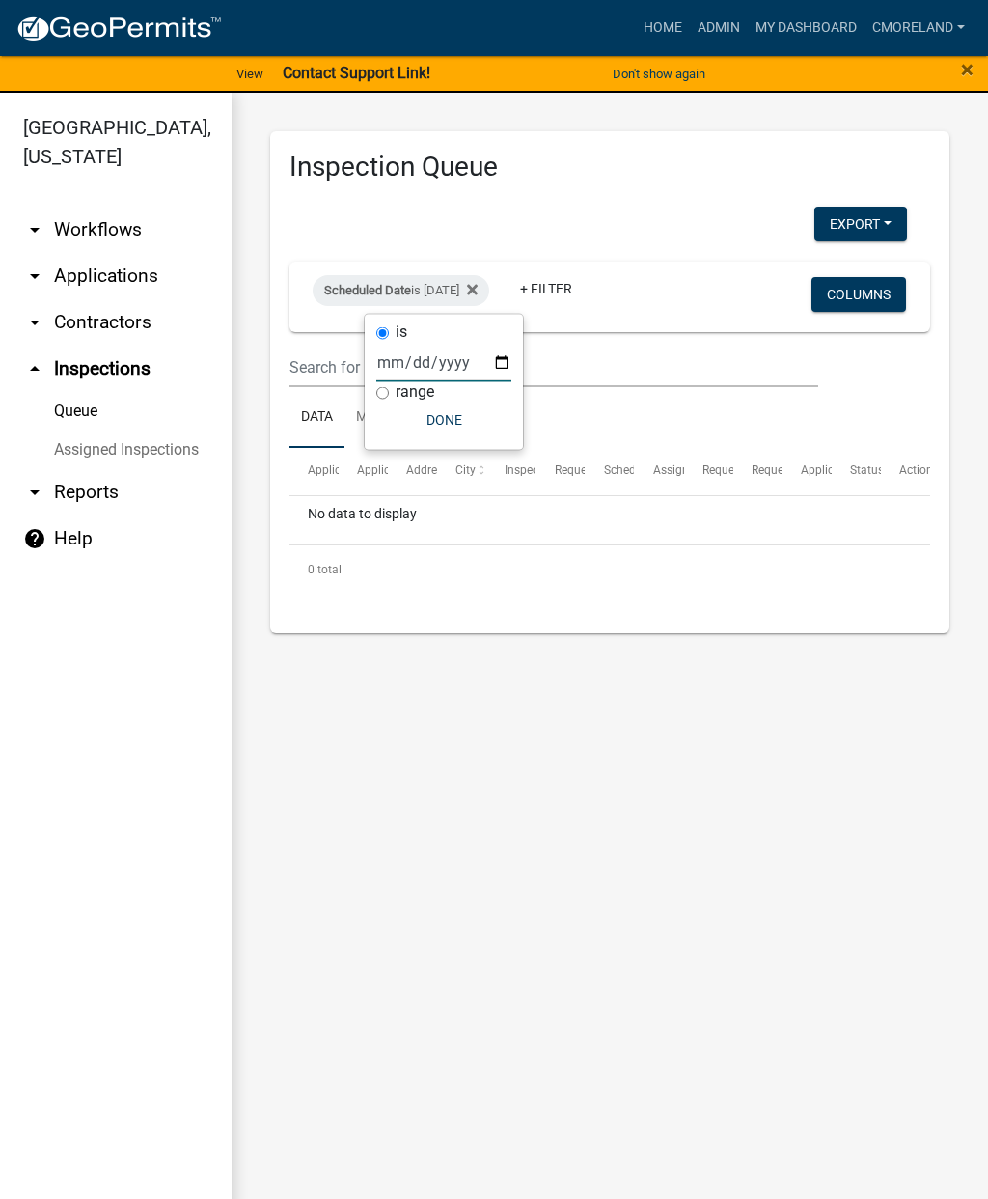
click at [423, 430] on button "Done" at bounding box center [443, 419] width 135 height 35
click at [478, 303] on fa-icon at bounding box center [468, 290] width 18 height 31
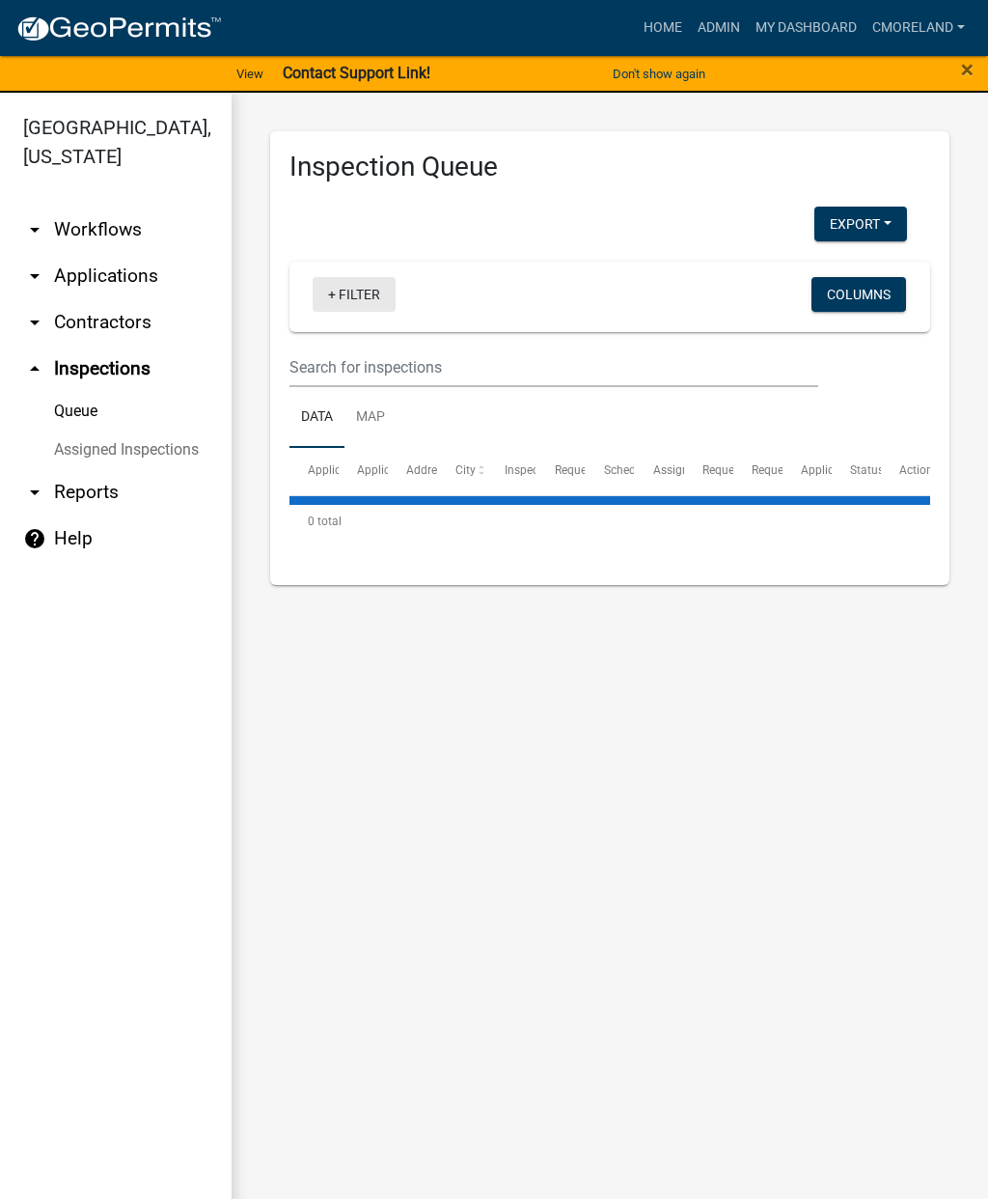
click at [358, 286] on link "+ Filter" at bounding box center [354, 294] width 83 height 35
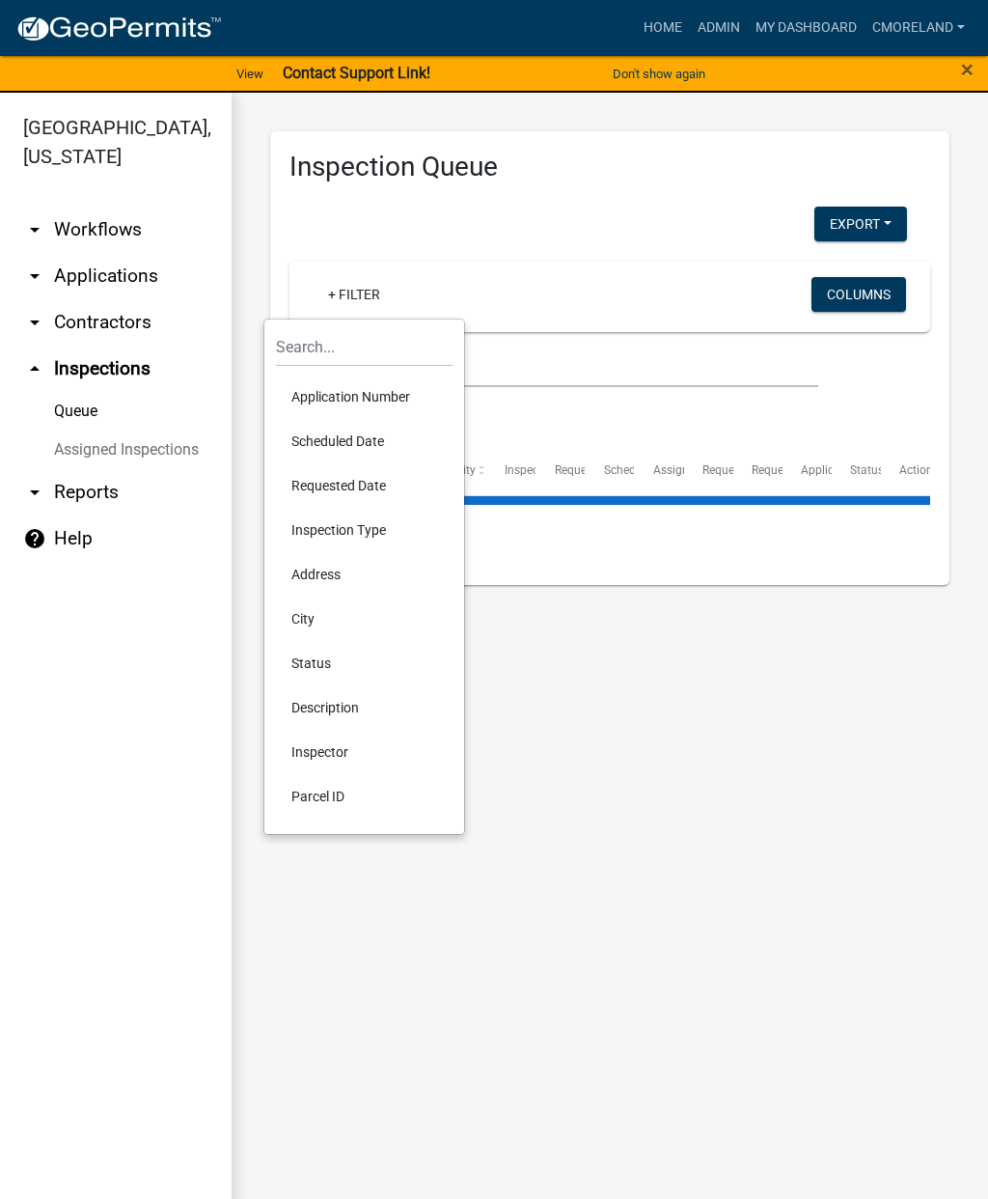
select select "2: 50"
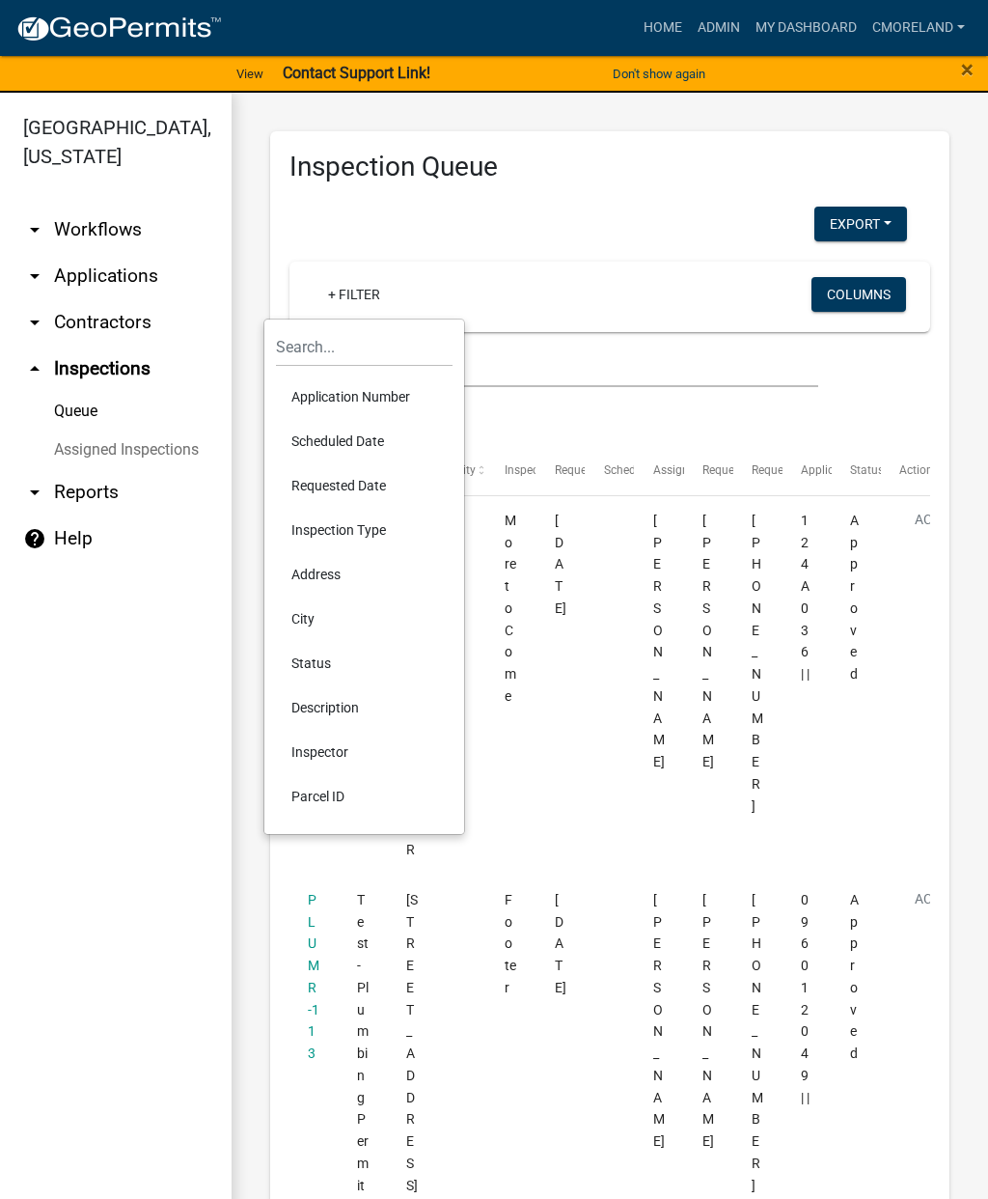
click at [377, 444] on li "Scheduled Date" at bounding box center [364, 441] width 177 height 44
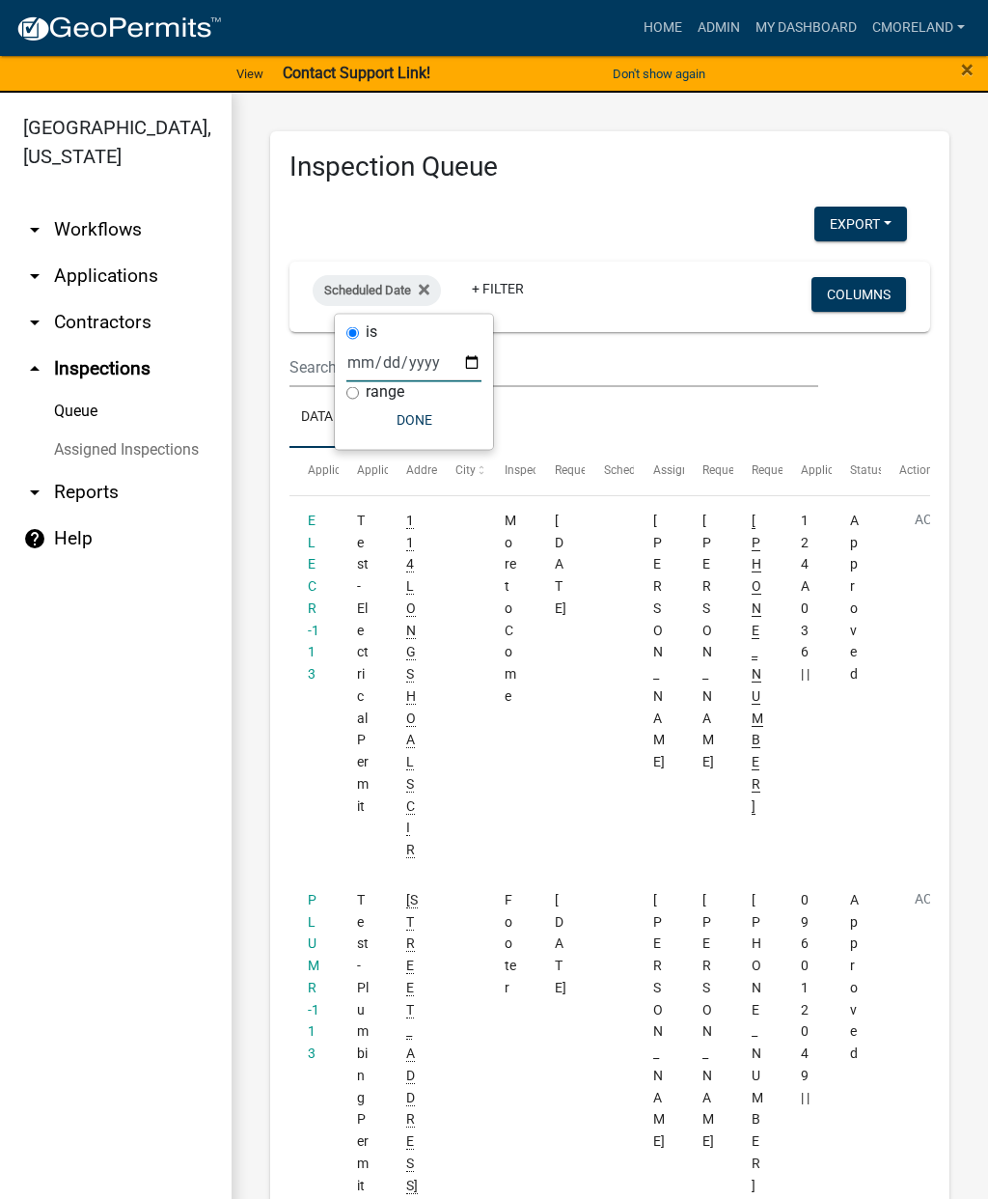
click at [395, 357] on input "date" at bounding box center [414, 363] width 135 height 40
type input "[DATE]"
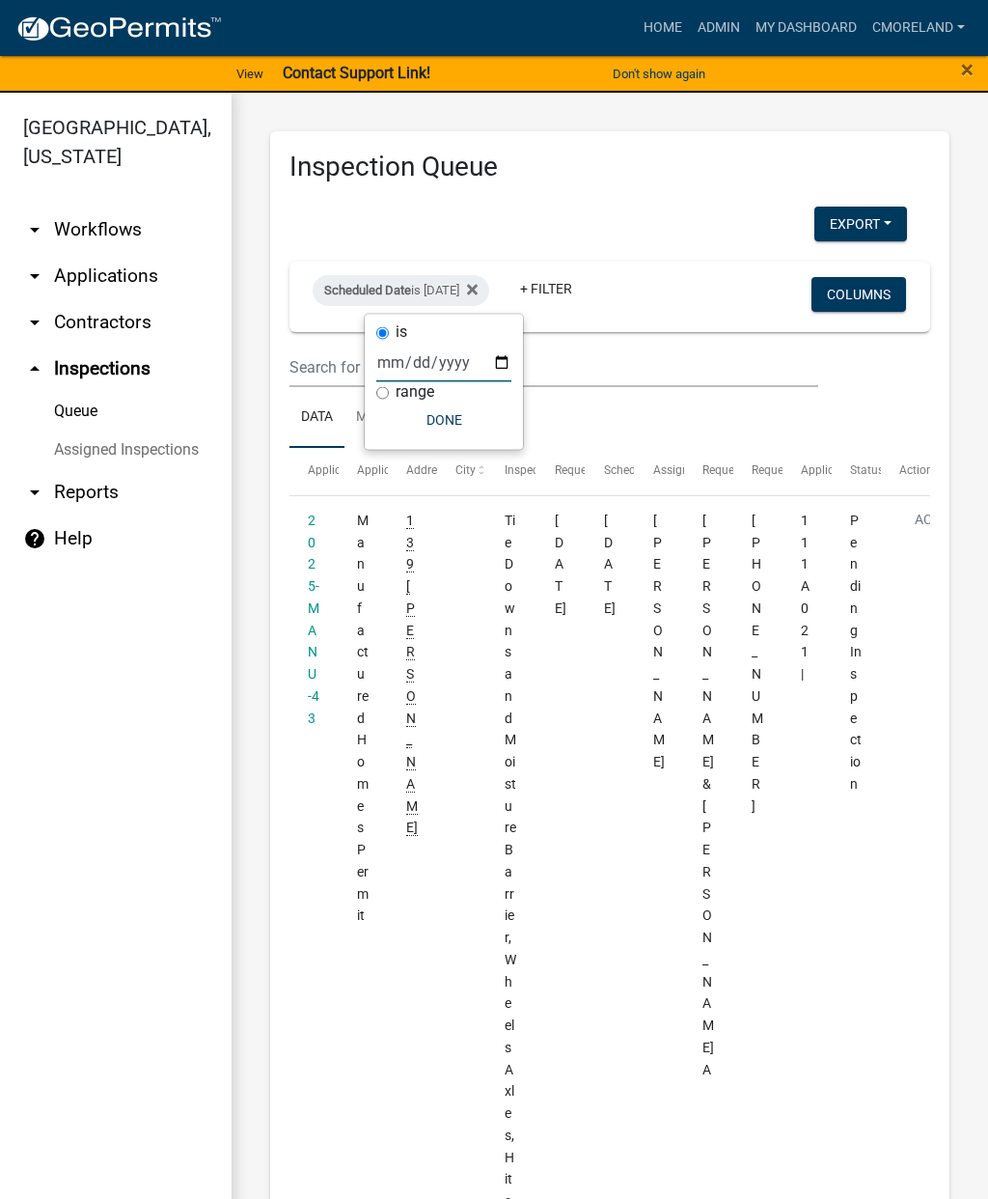
click at [442, 426] on button "Done" at bounding box center [443, 419] width 135 height 35
click at [588, 288] on link "+ Filter" at bounding box center [546, 288] width 83 height 35
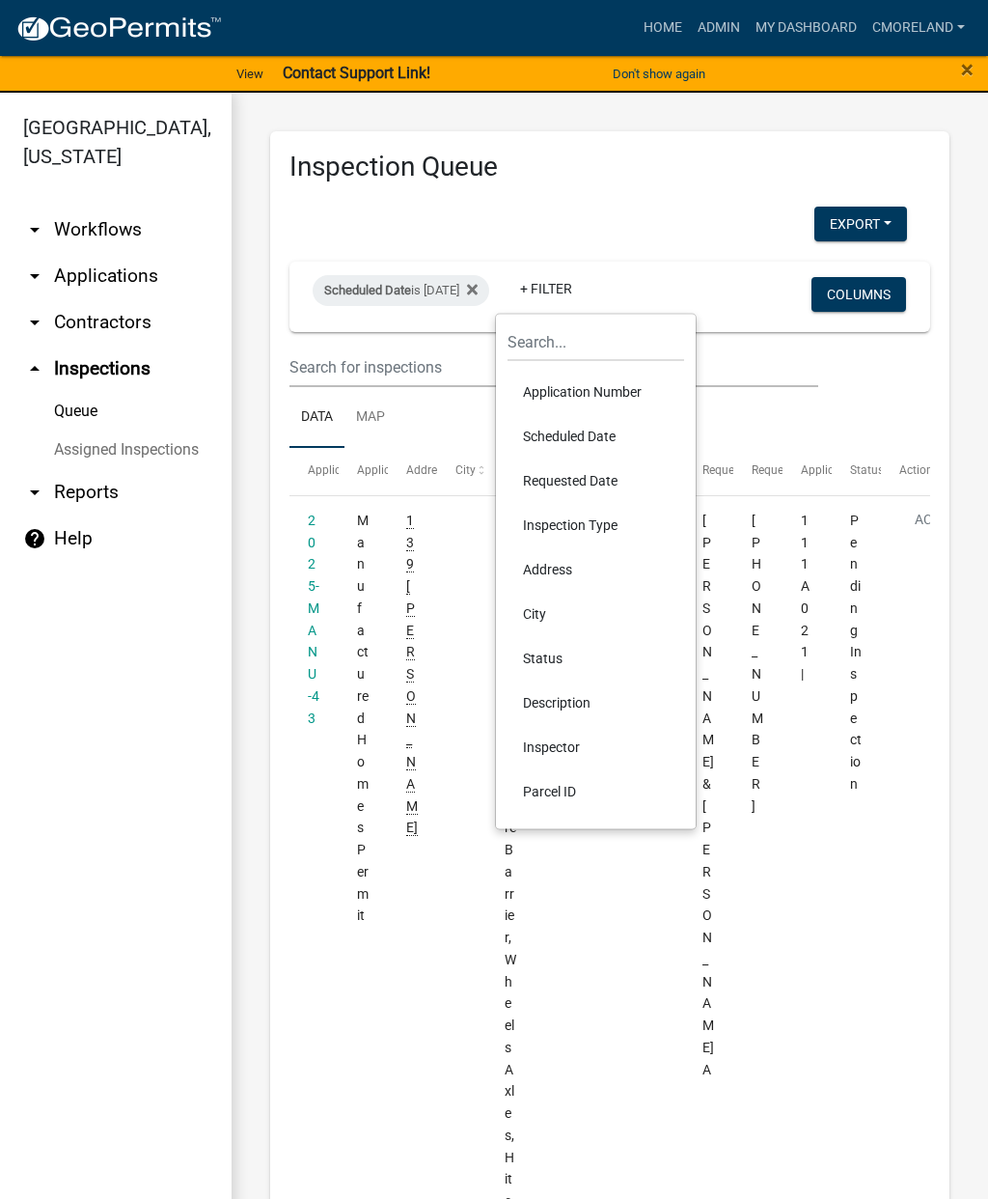
click at [593, 747] on li "Inspector" at bounding box center [596, 747] width 177 height 44
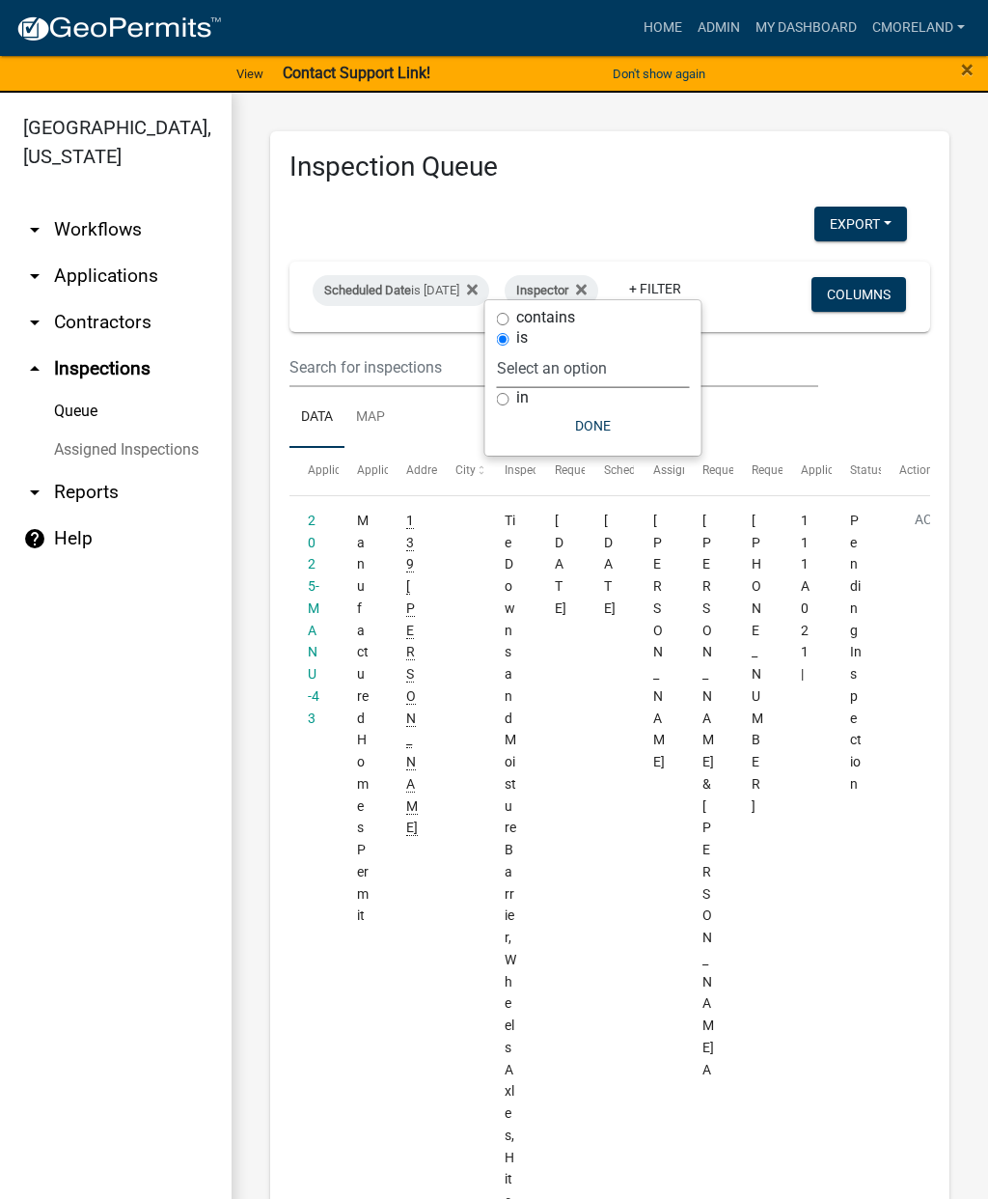
click at [662, 364] on select "Select an option None [PERSON_NAME] [PERSON_NAME] [PERSON_NAME] Quistan [PERSON…" at bounding box center [593, 368] width 193 height 40
select select "a0ea4169-8540-4a2c-b9f4-cf4c1ffdeb95"
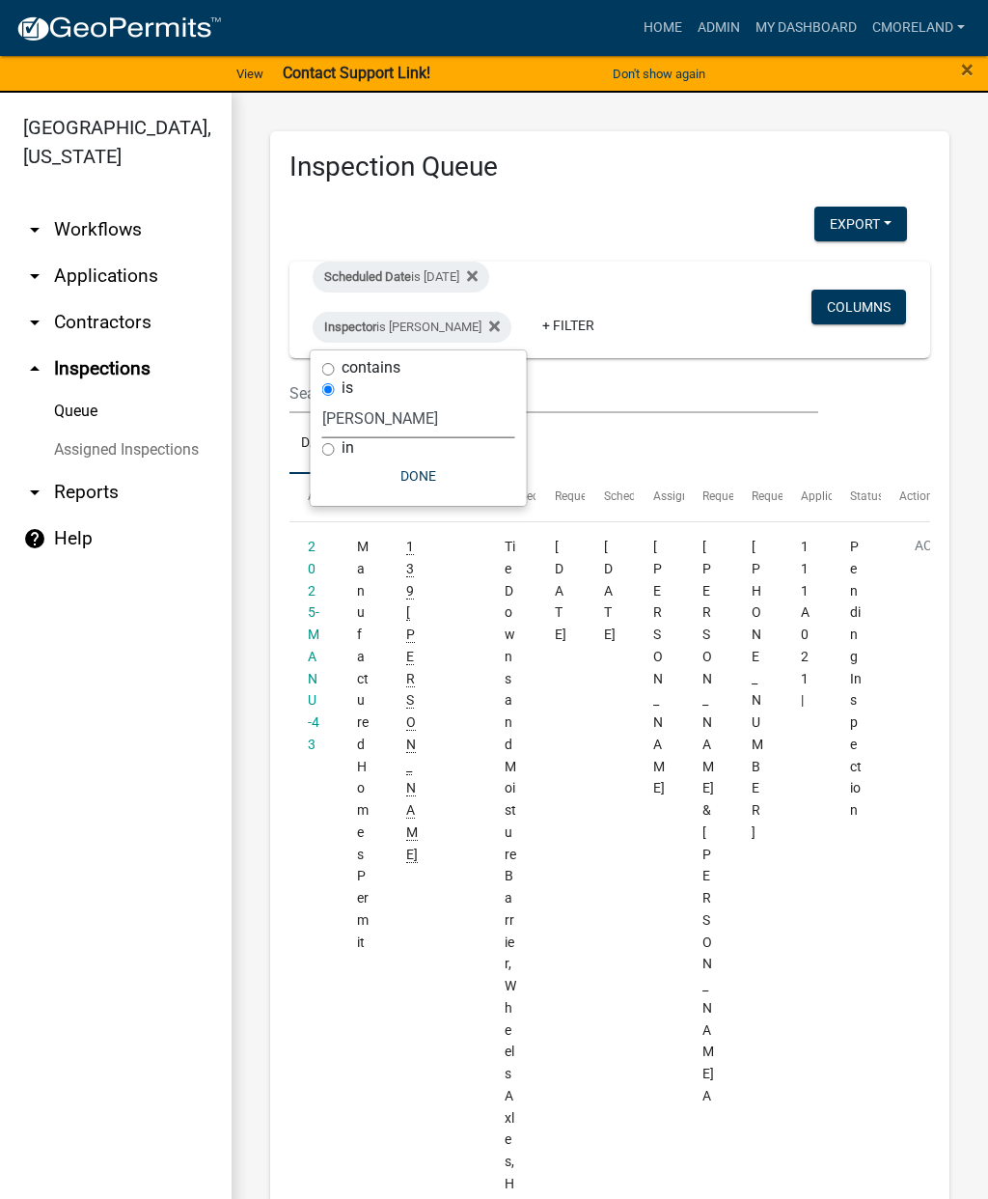
click at [444, 482] on button "Done" at bounding box center [418, 475] width 193 height 35
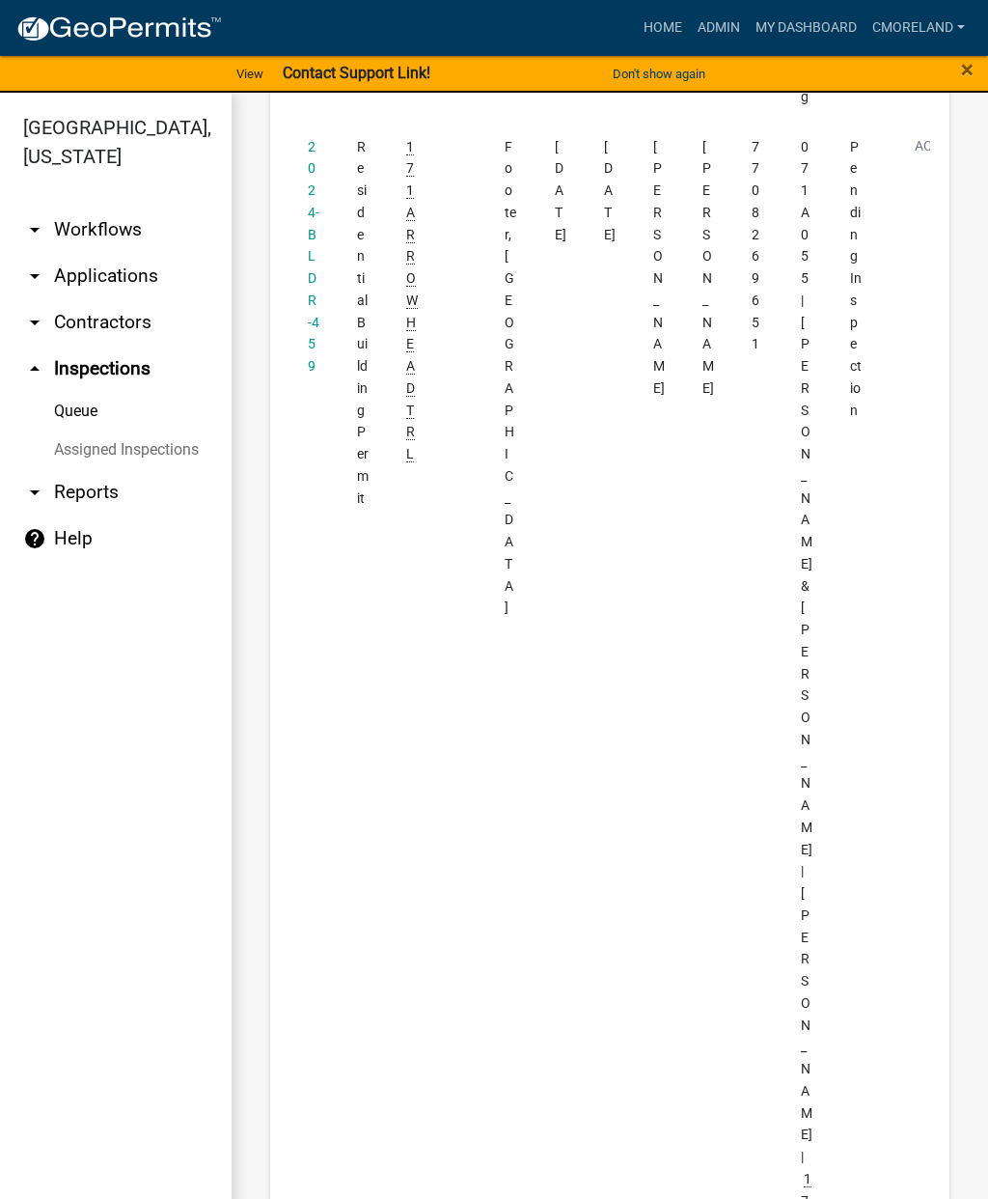
scroll to position [9591, 0]
